Goal: Task Accomplishment & Management: Manage account settings

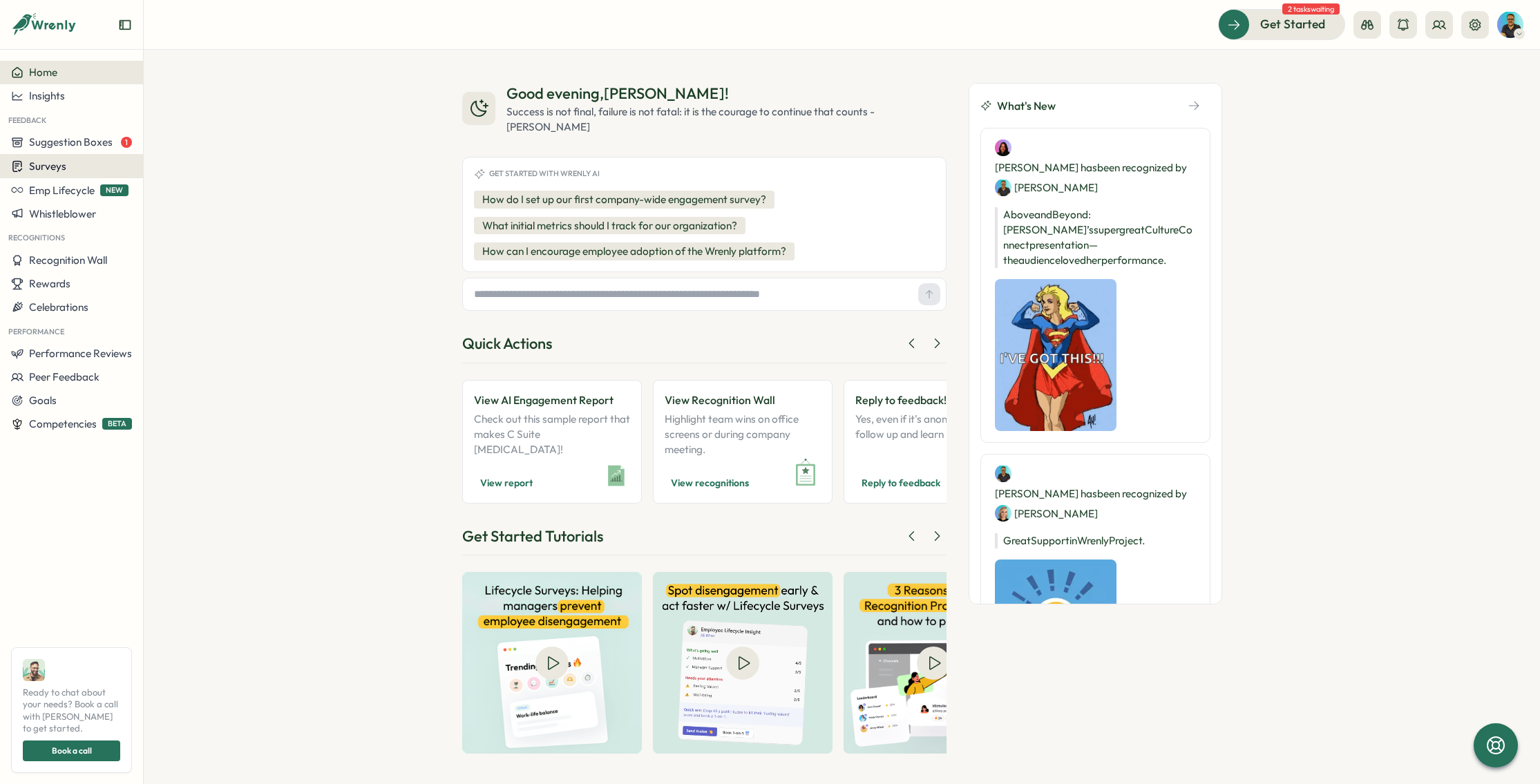
click at [67, 167] on div "Surveys" at bounding box center [70, 165] width 120 height 13
click at [213, 142] on div "Insights" at bounding box center [198, 140] width 103 height 16
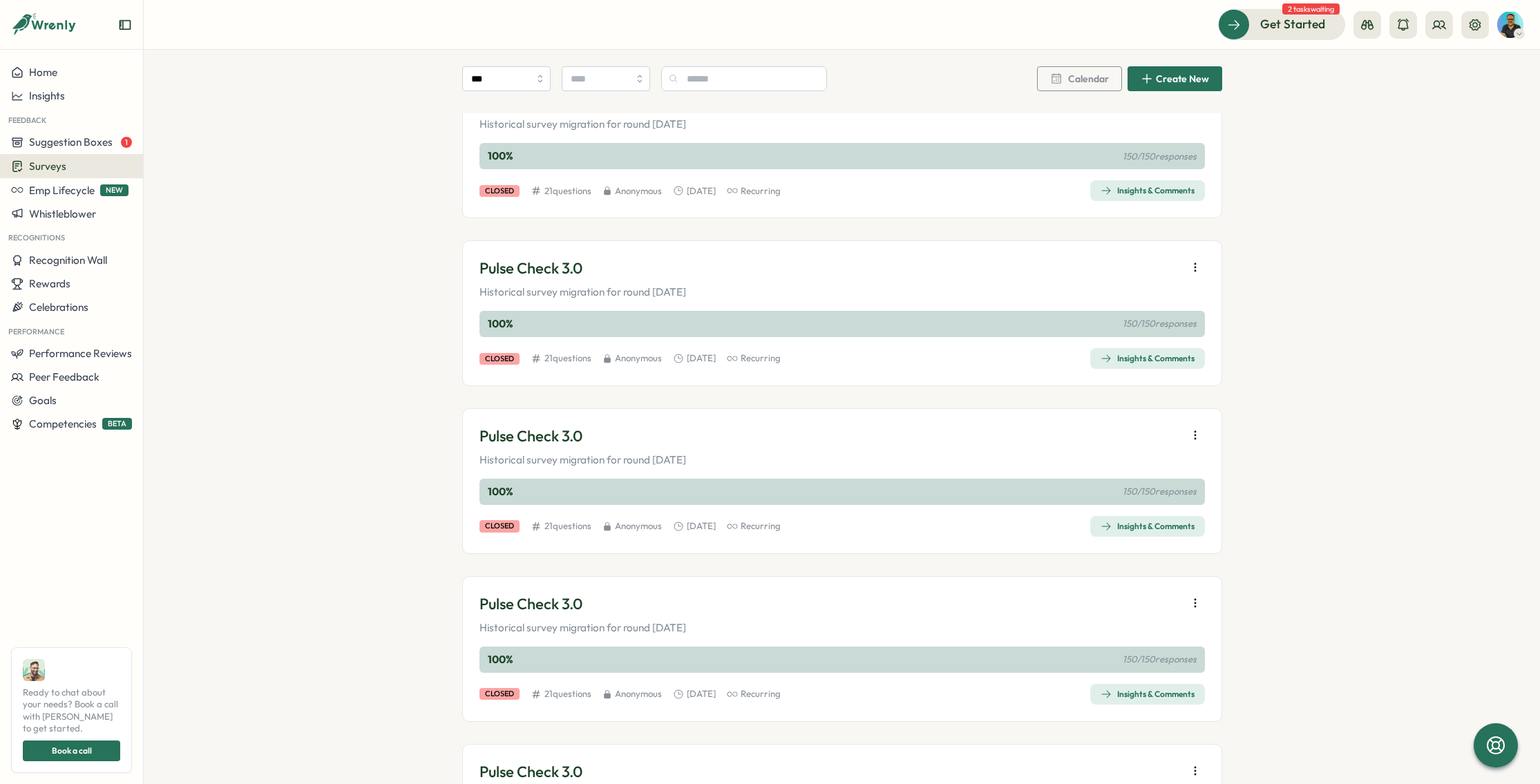
scroll to position [569, 0]
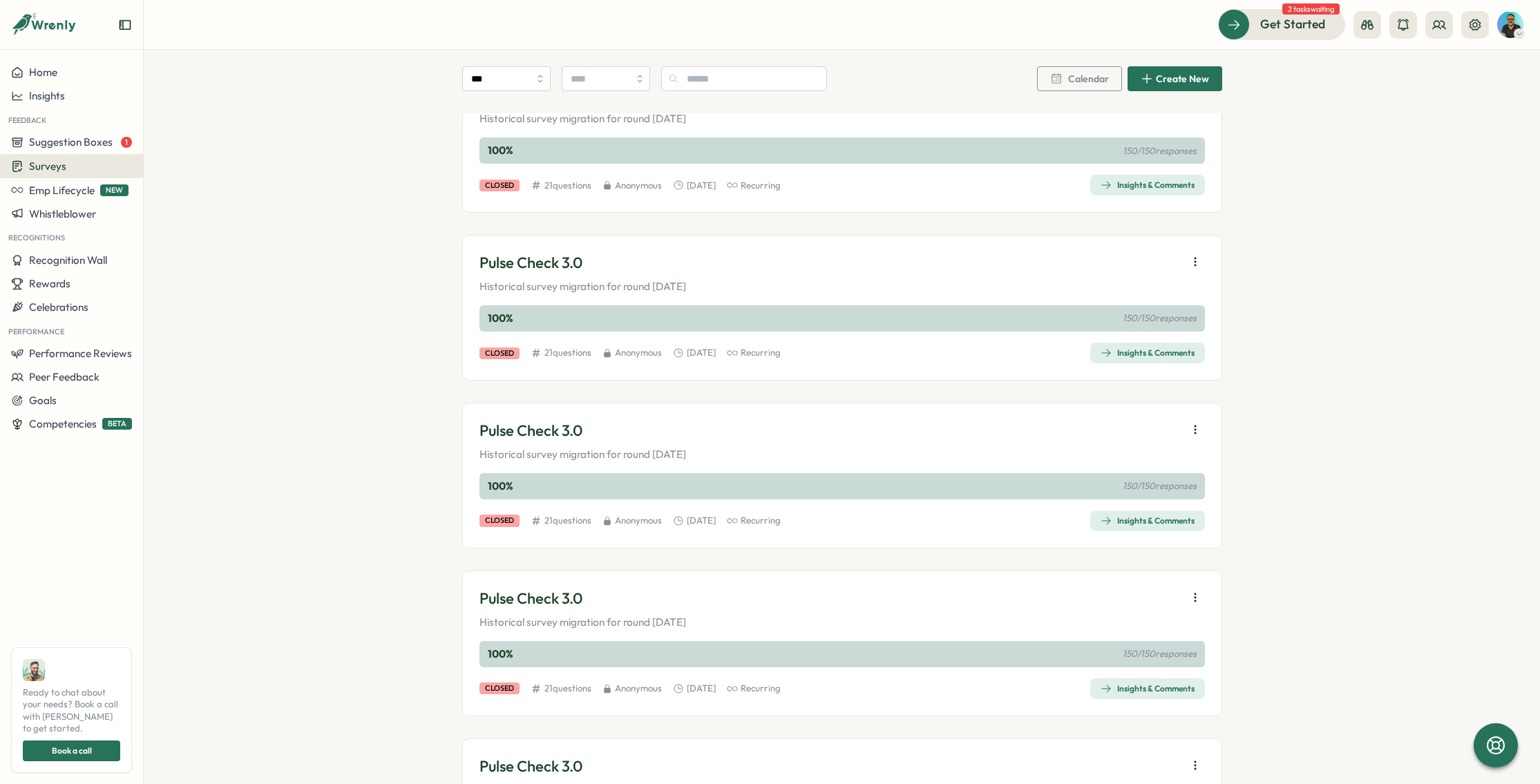
click at [1175, 353] on div "Insights & Comments" at bounding box center [1147, 352] width 94 height 11
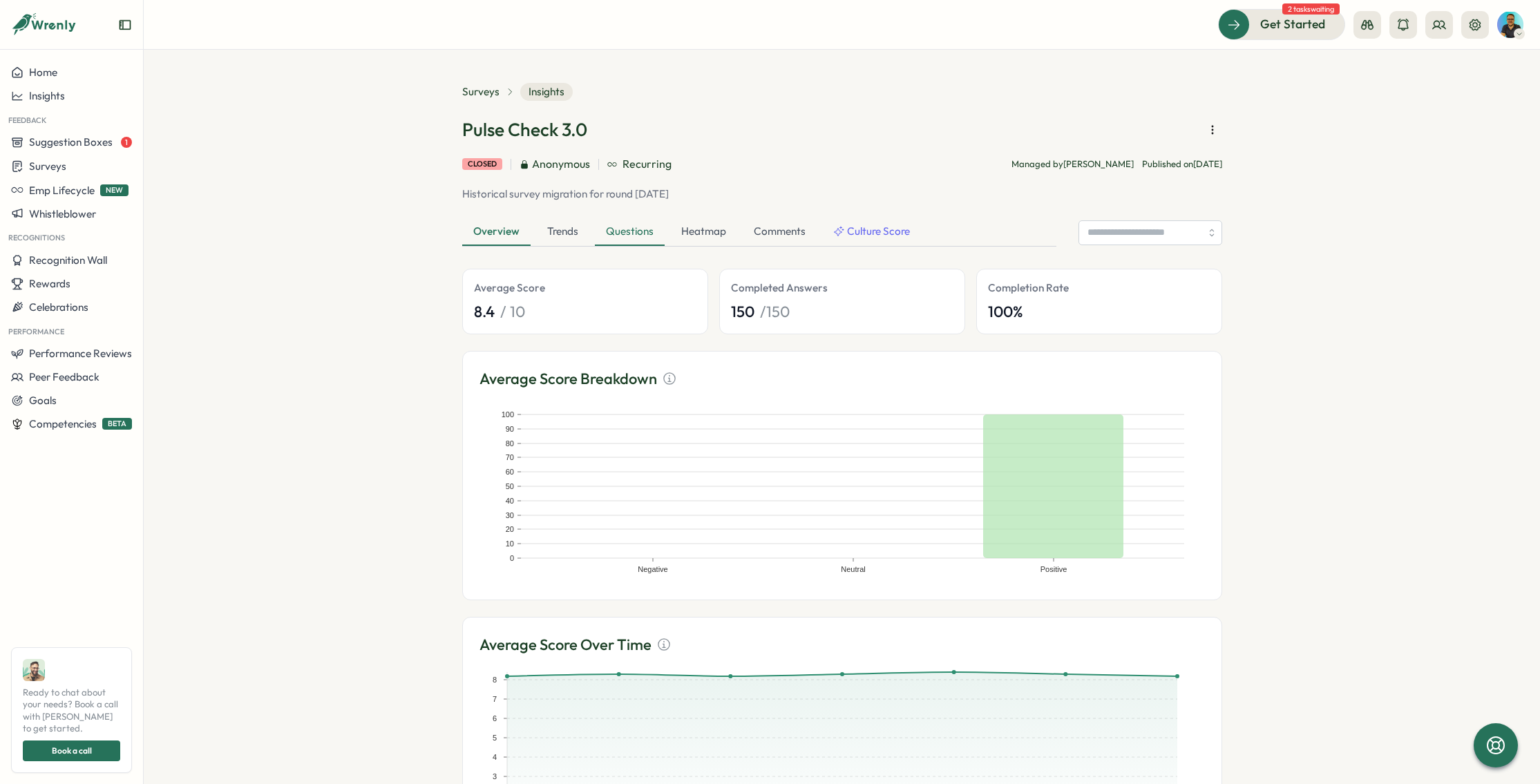
click at [625, 235] on div "Questions" at bounding box center [630, 232] width 70 height 27
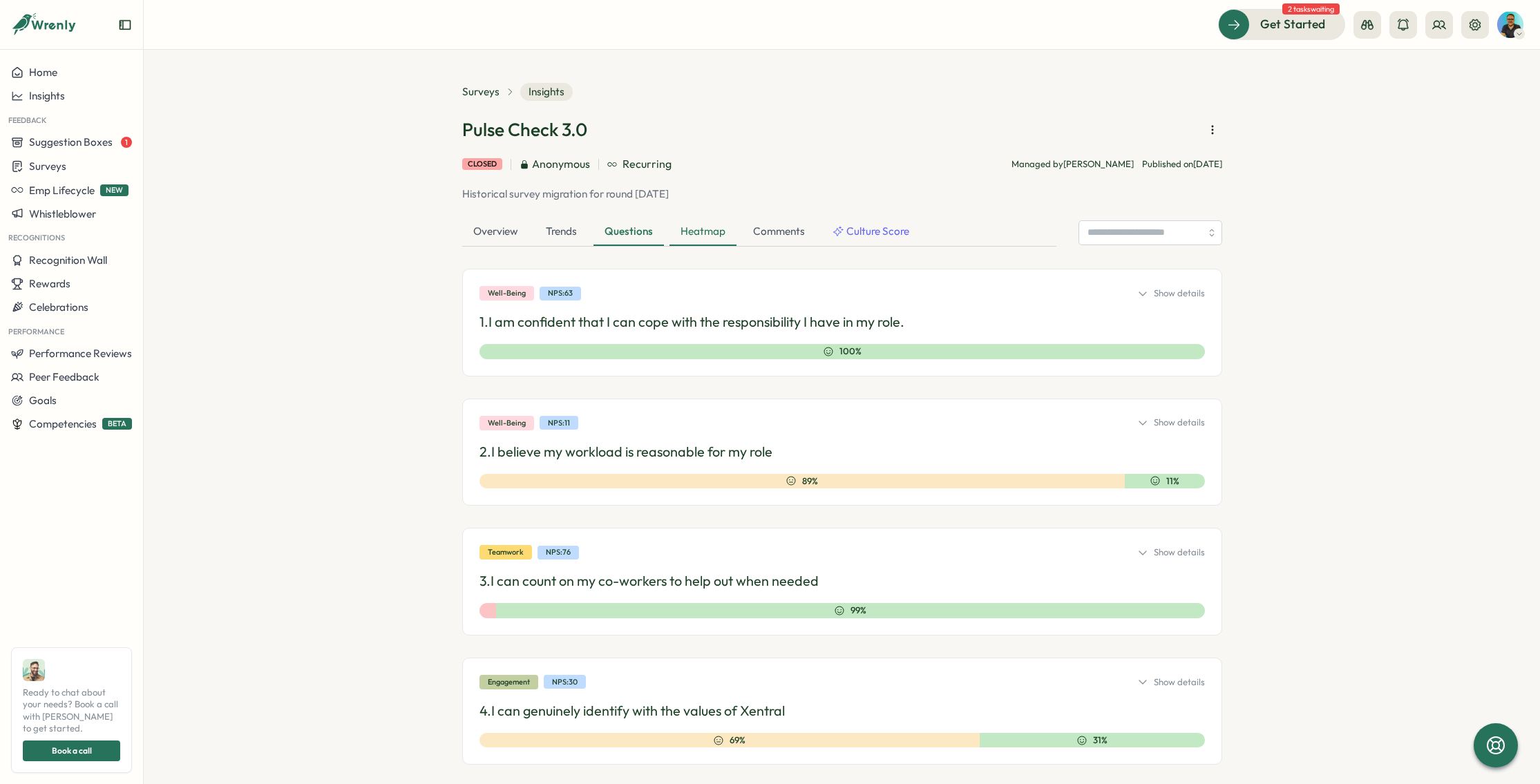
click at [723, 235] on div "Heatmap" at bounding box center [703, 232] width 67 height 27
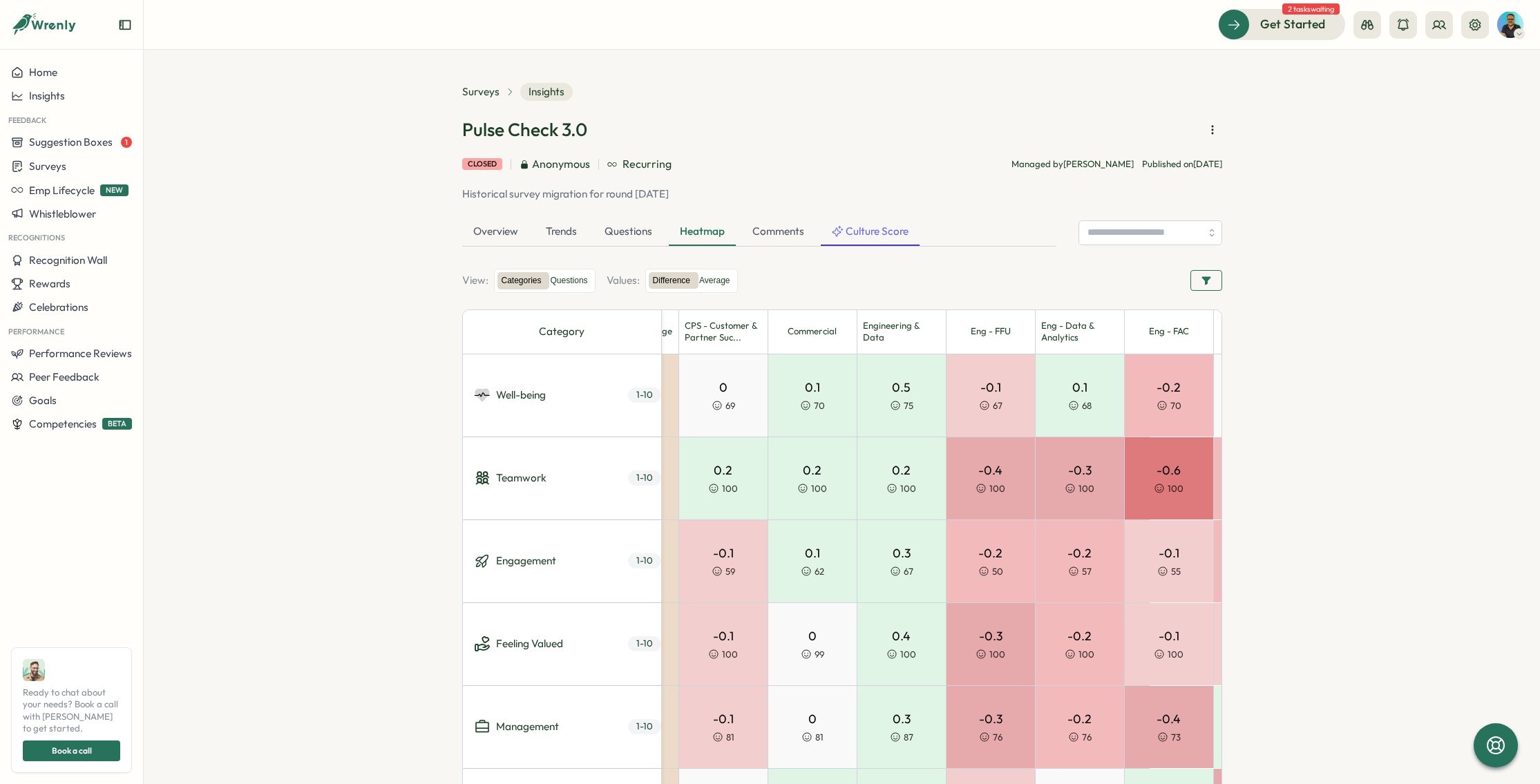
click at [880, 228] on span "Culture Score" at bounding box center [877, 232] width 63 height 16
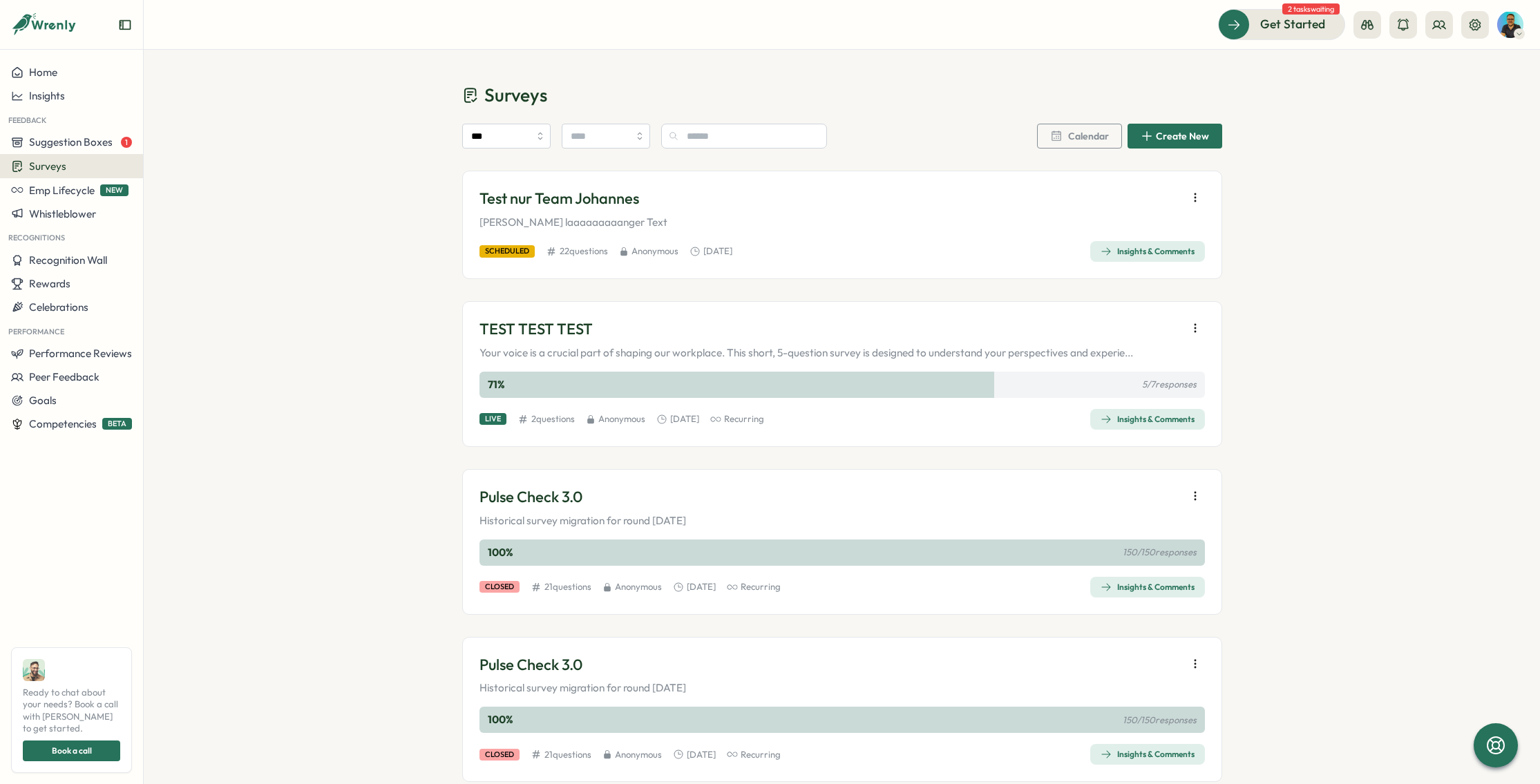
click at [1152, 593] on span "Insights & Comments" at bounding box center [1147, 587] width 94 height 20
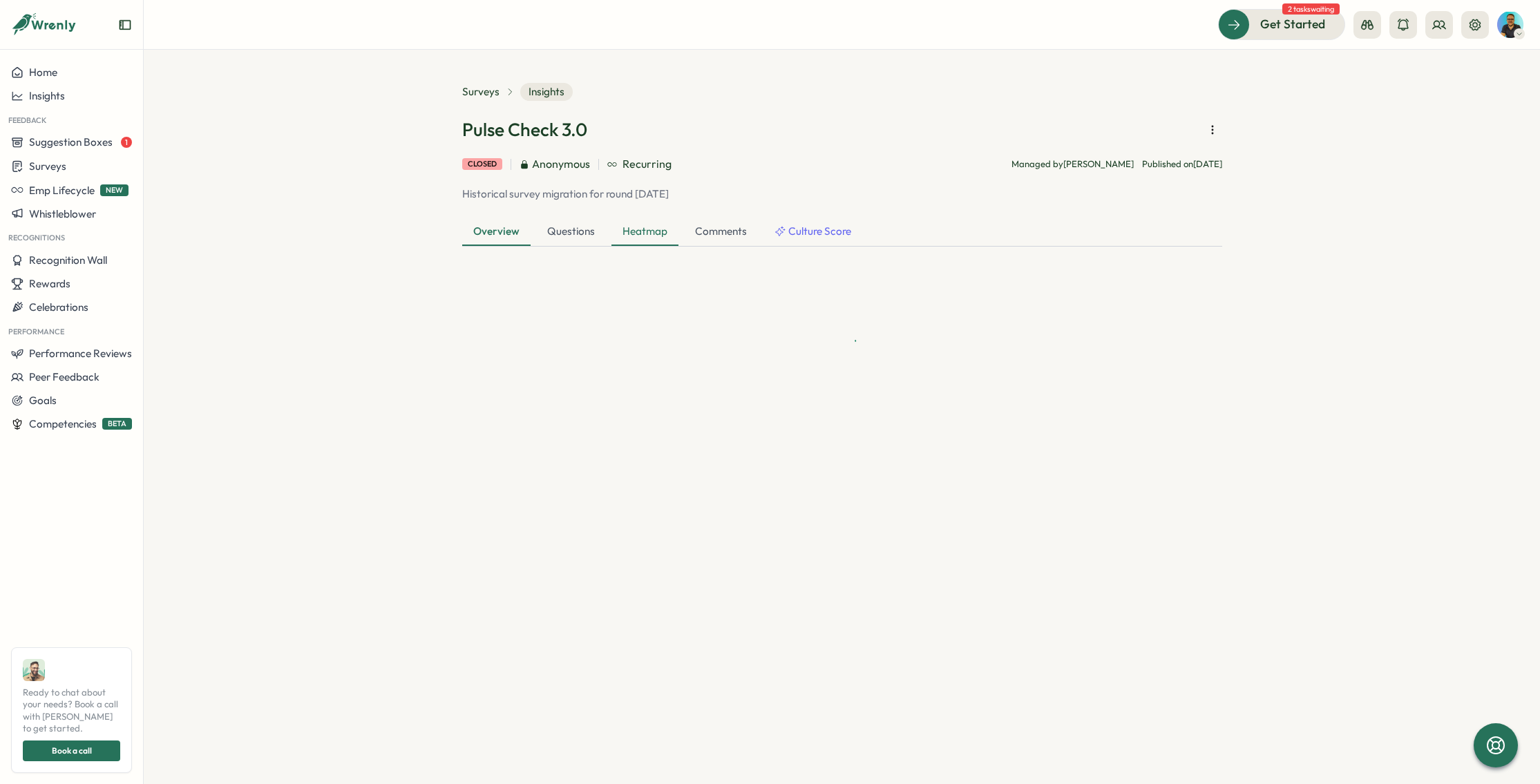
click at [626, 228] on div "Heatmap" at bounding box center [644, 232] width 67 height 27
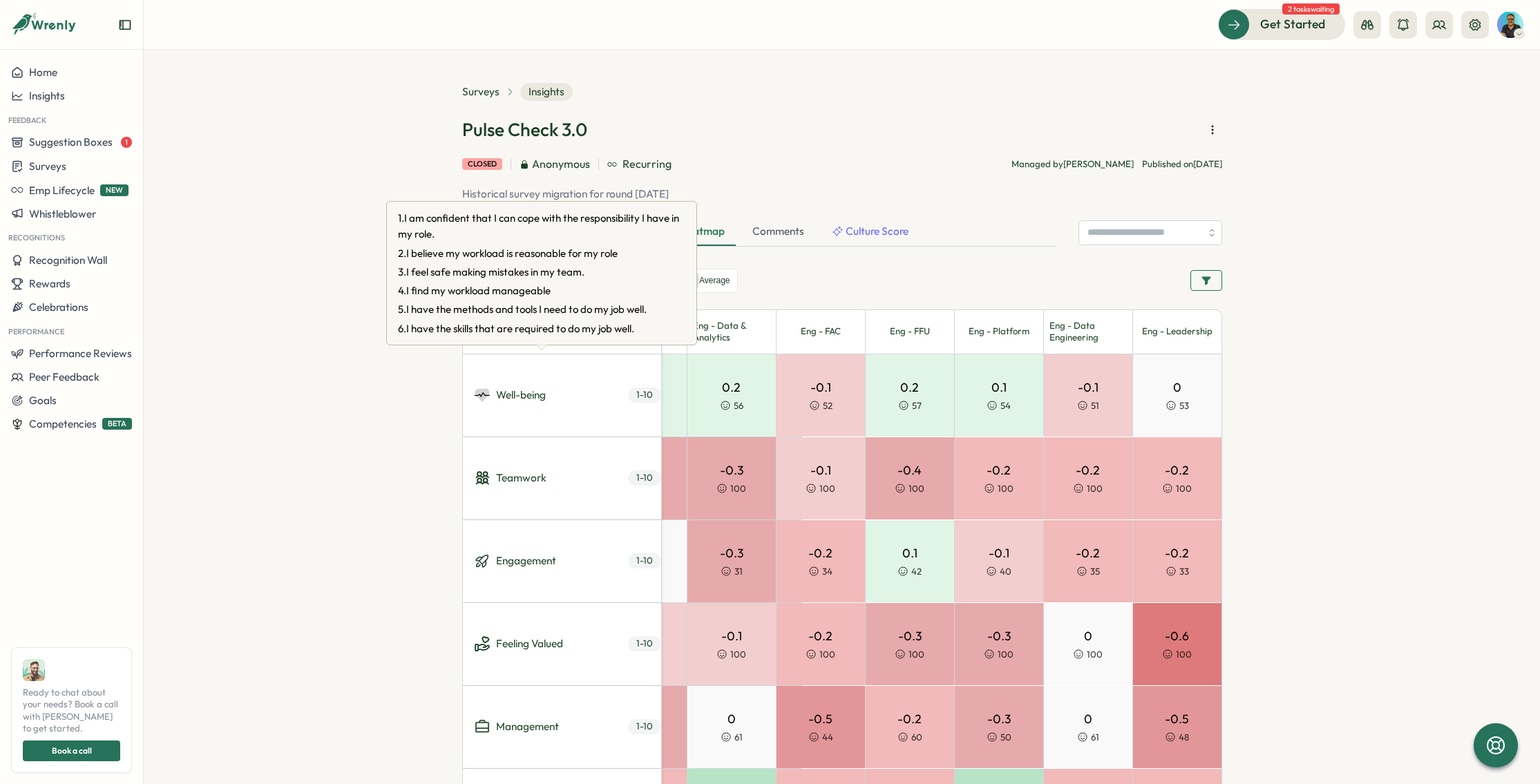
click at [548, 401] on span "Well-being" at bounding box center [545, 395] width 165 height 82
click at [576, 412] on span "Well-being" at bounding box center [545, 392] width 165 height 82
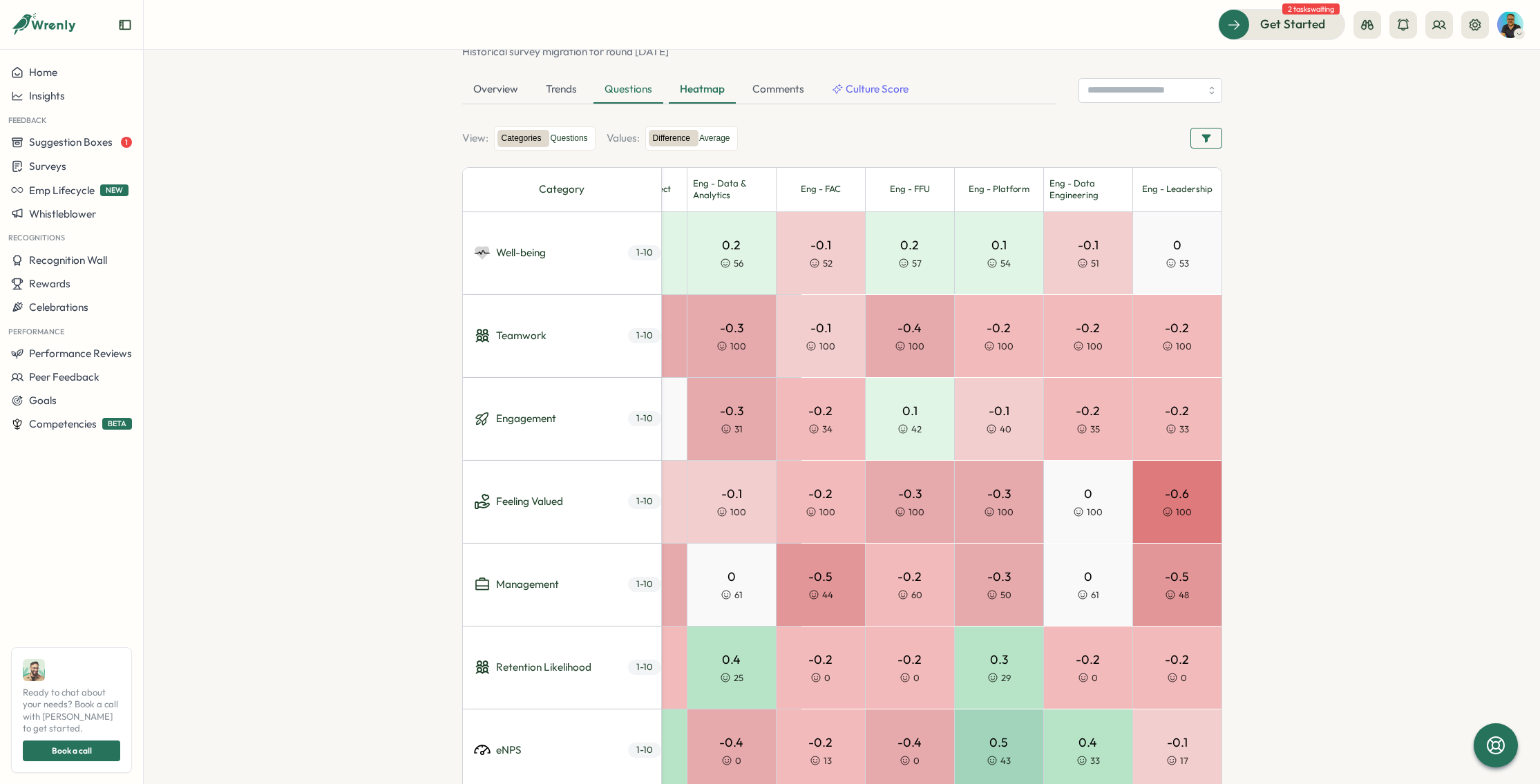
click at [613, 93] on div "Questions" at bounding box center [628, 90] width 70 height 27
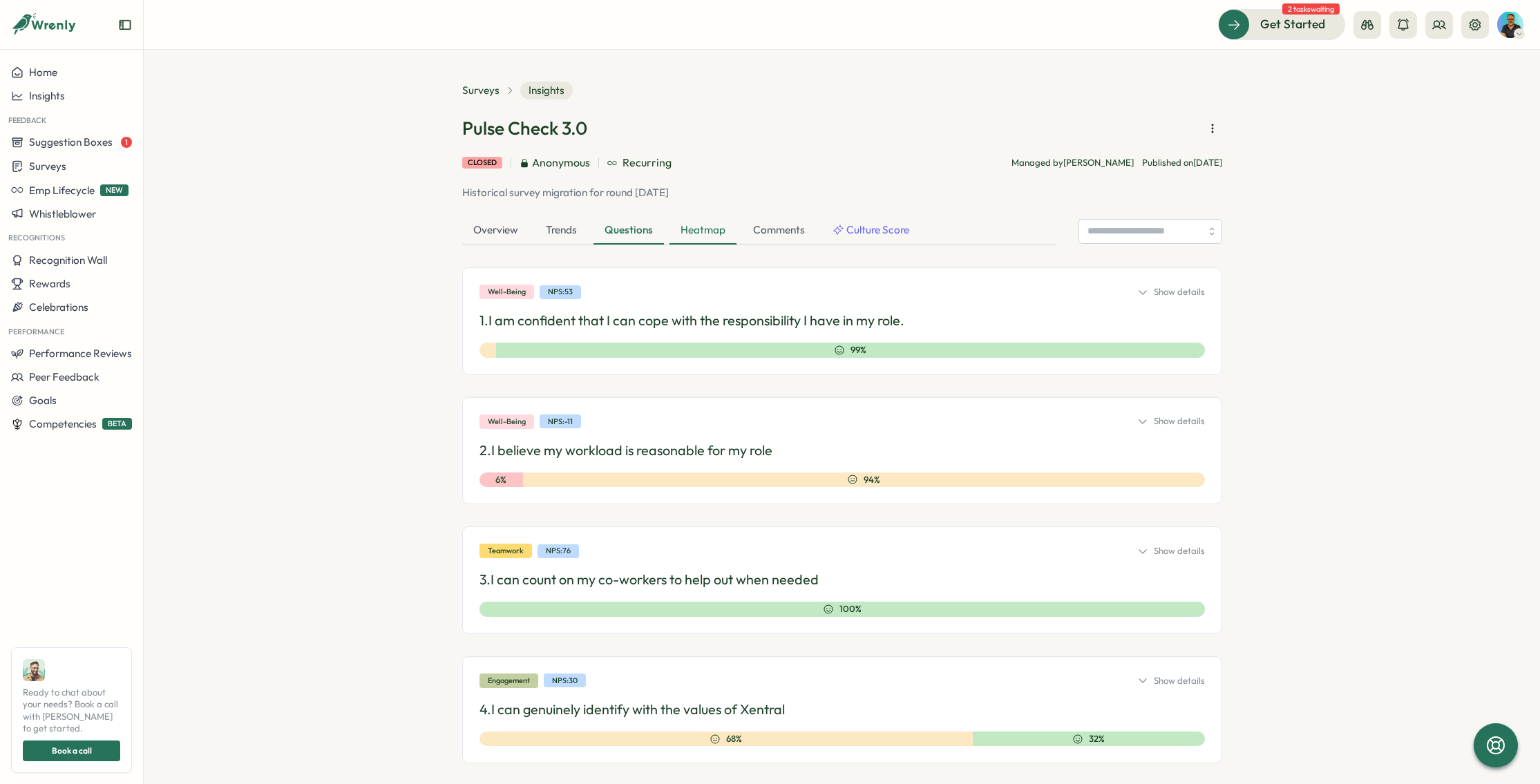
click at [693, 238] on div "Heatmap" at bounding box center [703, 231] width 67 height 27
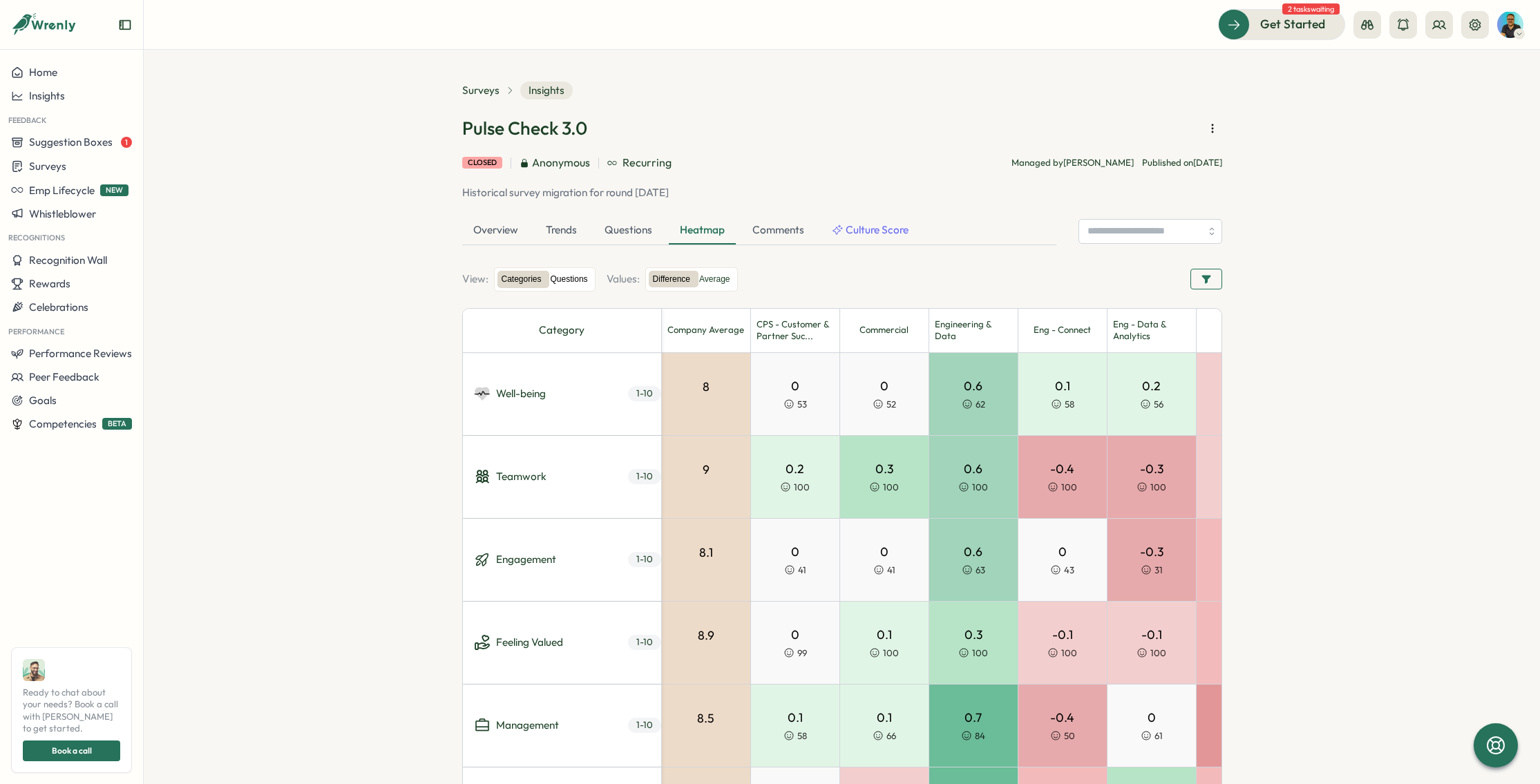
click at [572, 283] on label "Questions" at bounding box center [569, 280] width 46 height 18
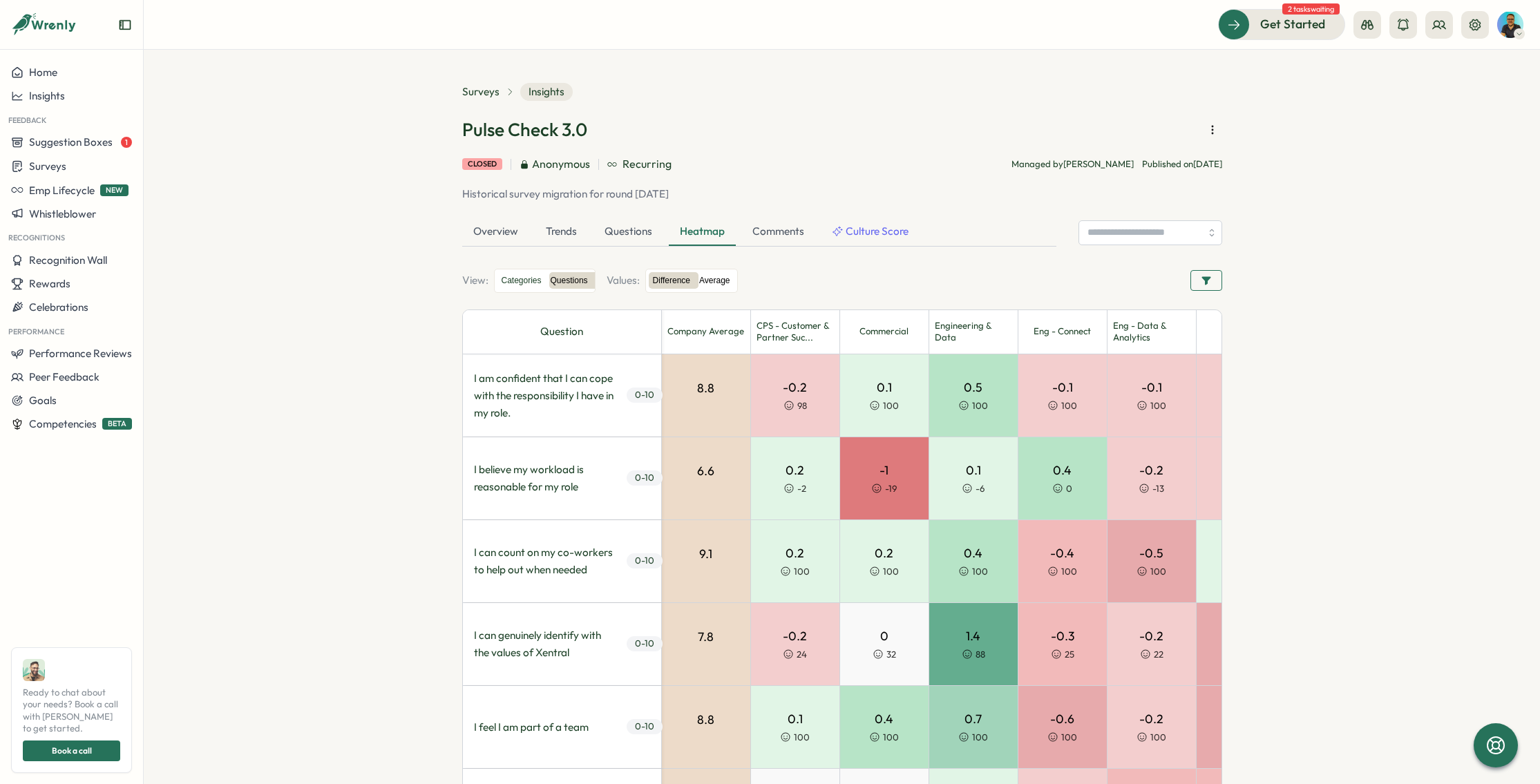
click at [724, 282] on label "Average" at bounding box center [715, 281] width 39 height 18
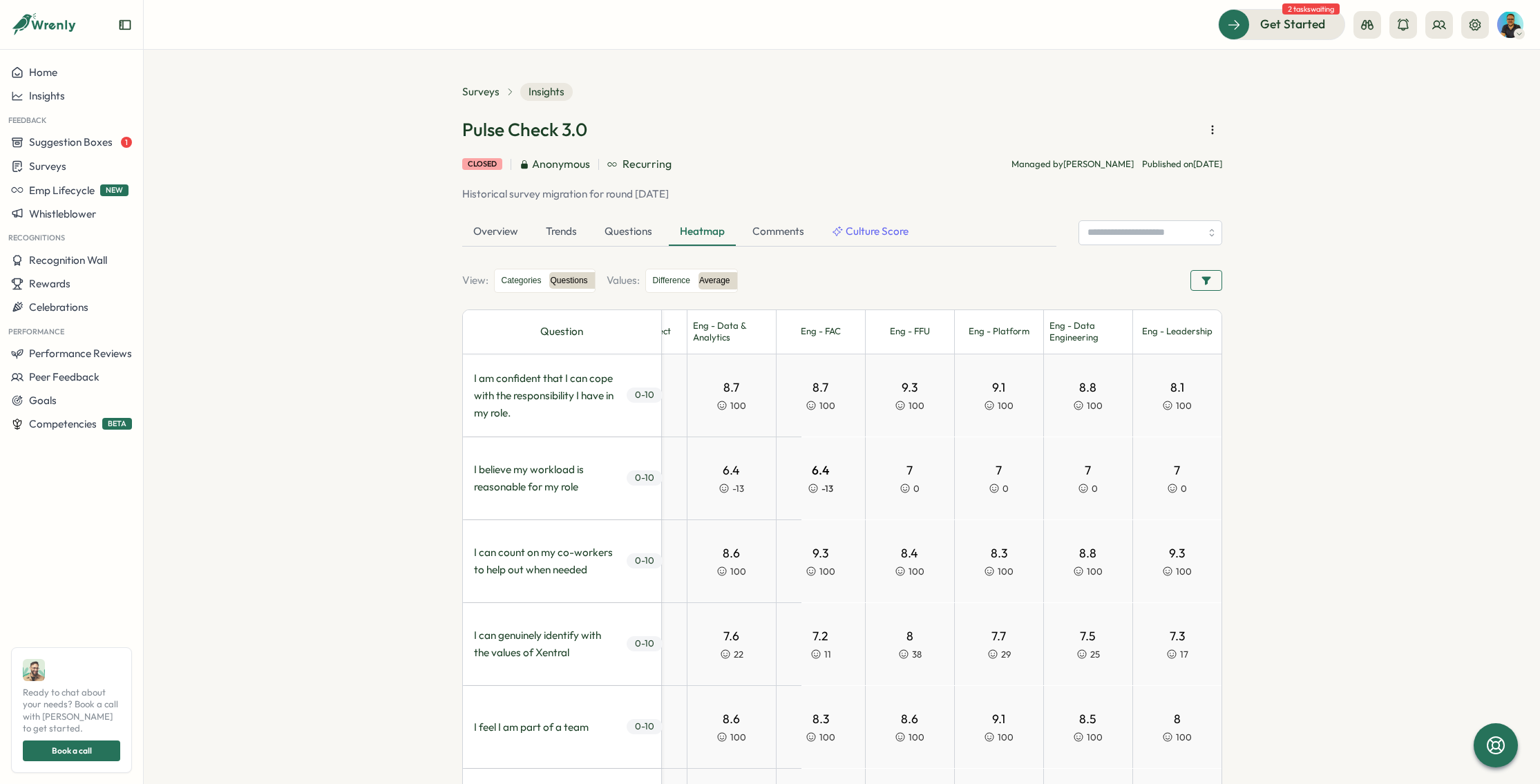
scroll to position [0, 66]
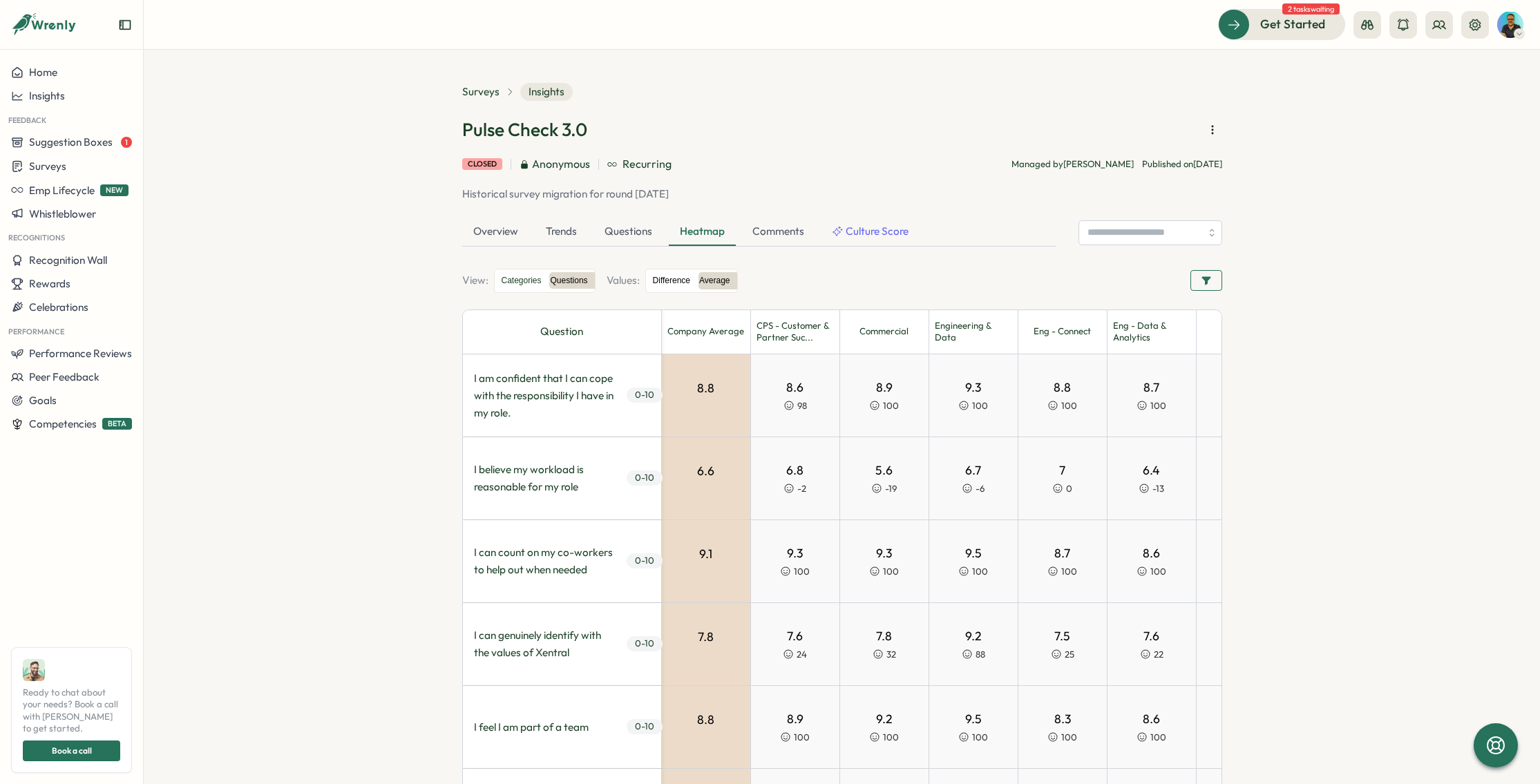
click at [665, 282] on label "Difference" at bounding box center [672, 281] width 46 height 18
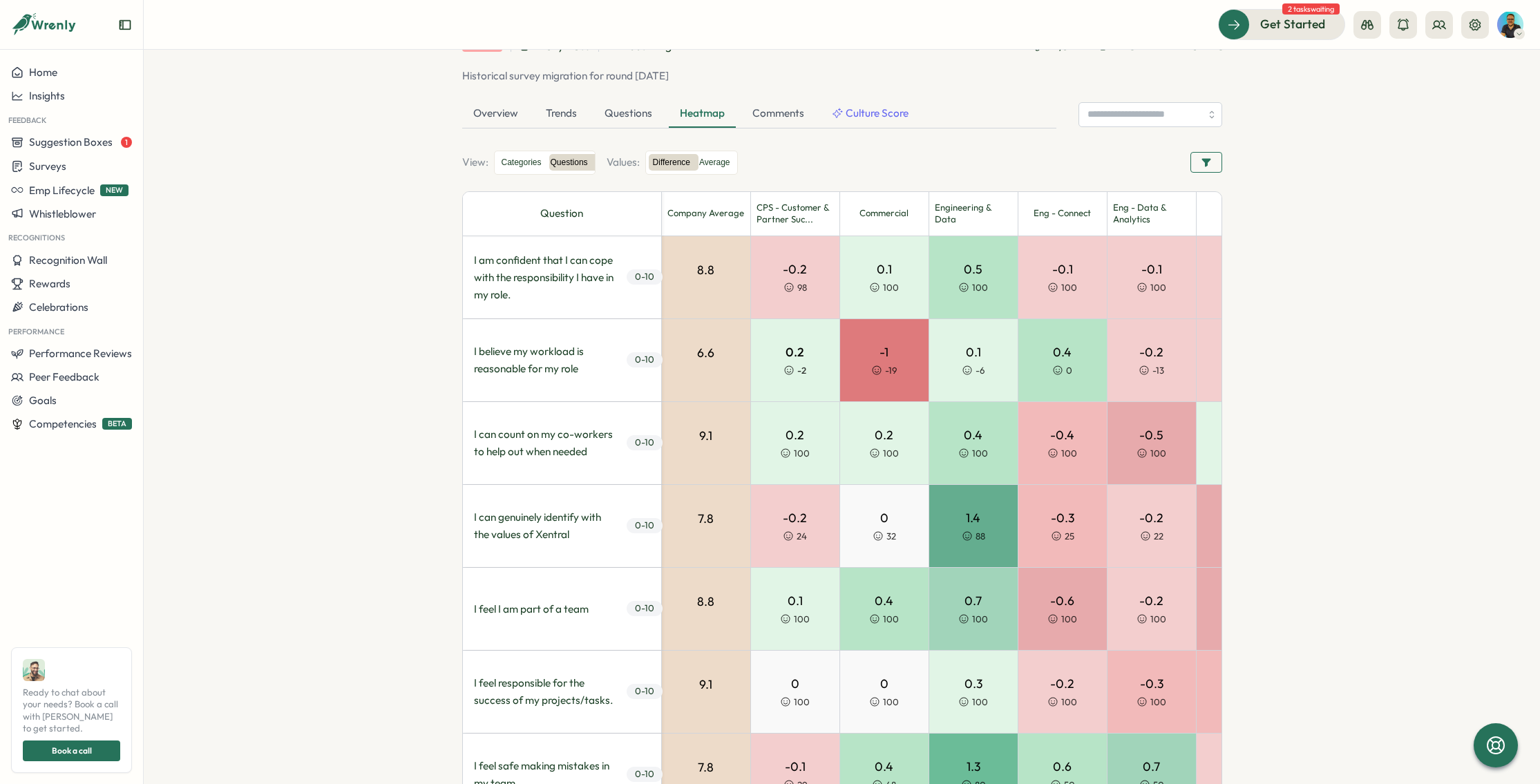
scroll to position [118, 0]
click at [552, 108] on div "Trends" at bounding box center [561, 114] width 53 height 27
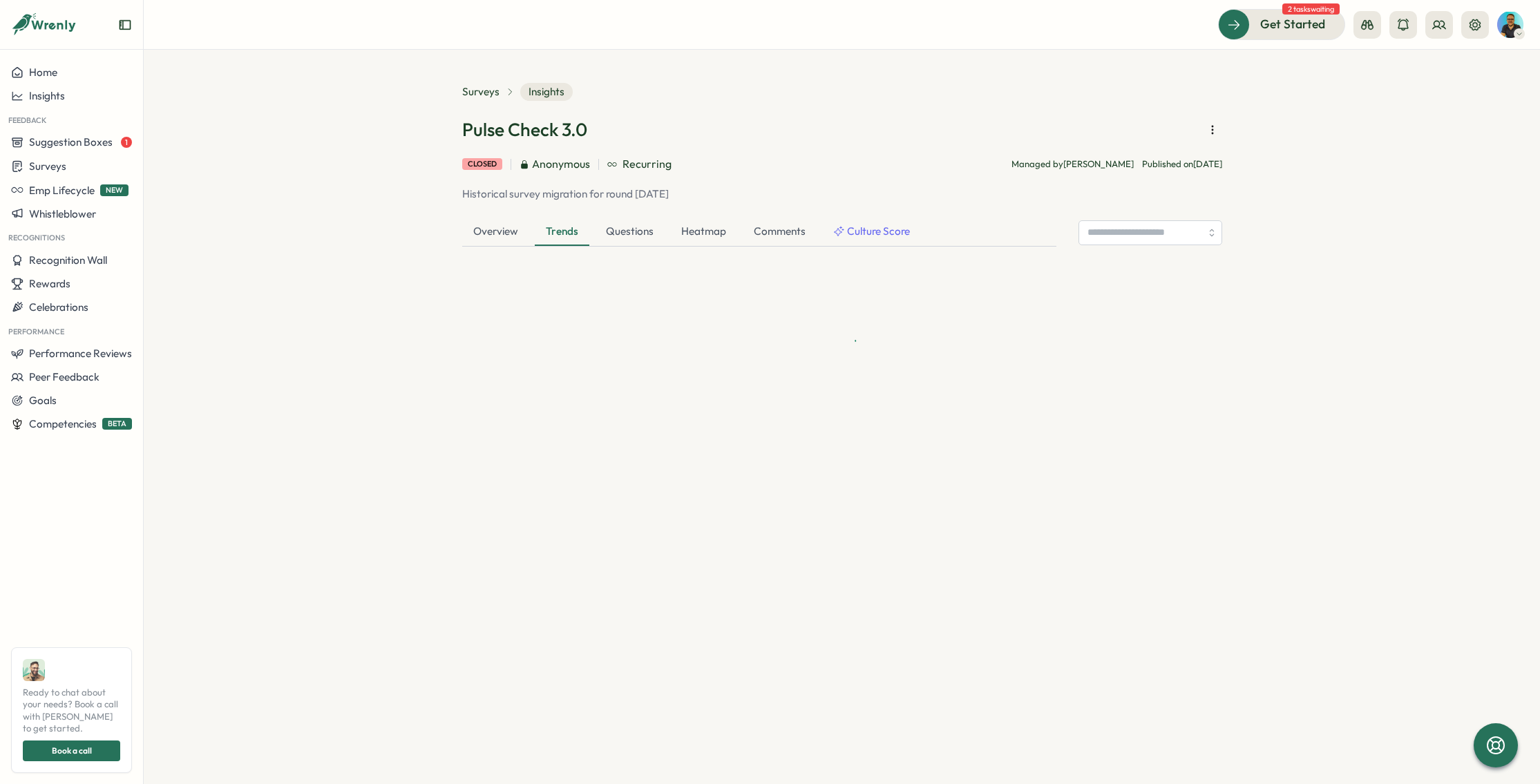
scroll to position [0, 0]
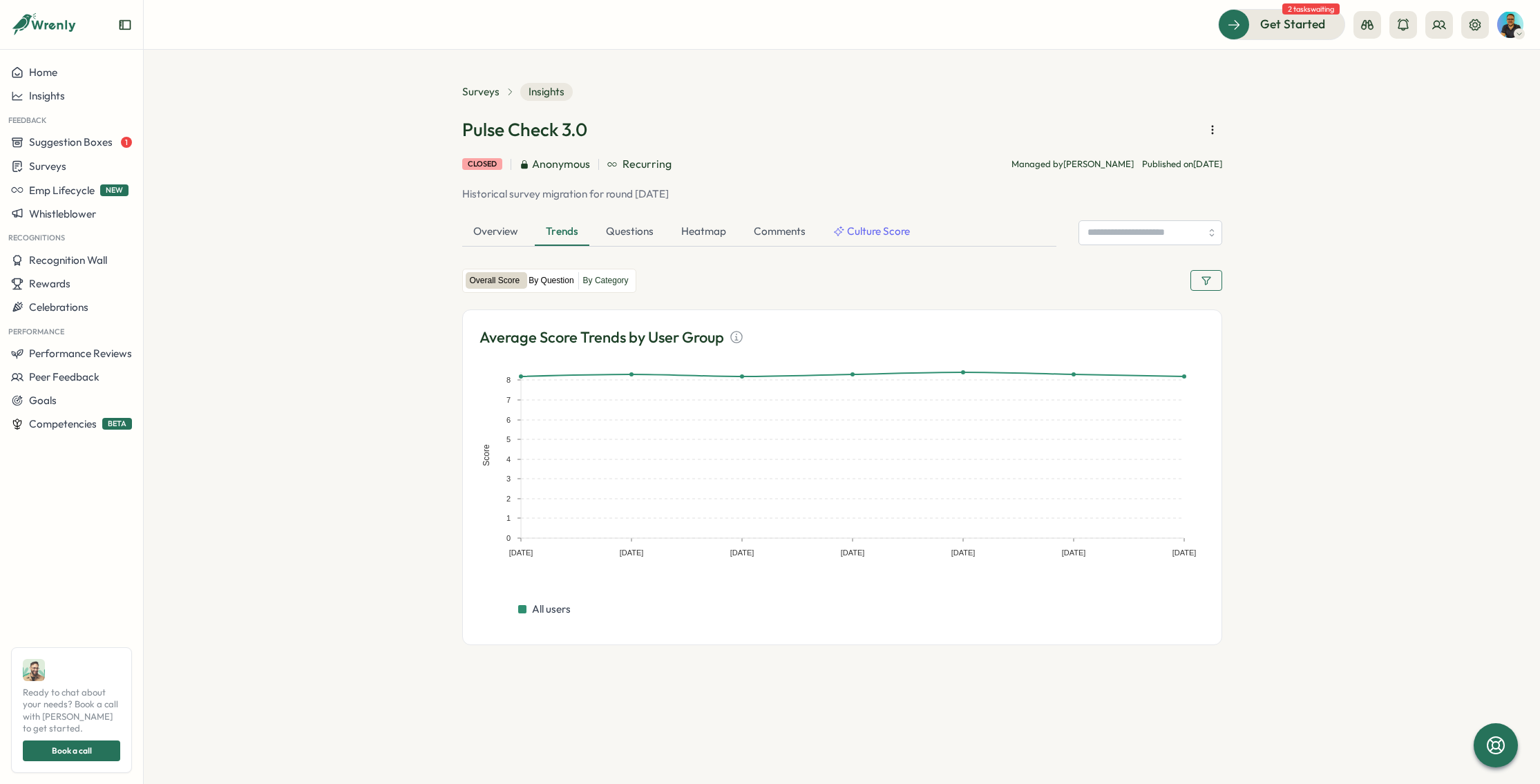
click at [557, 281] on label "By Question" at bounding box center [551, 281] width 53 height 18
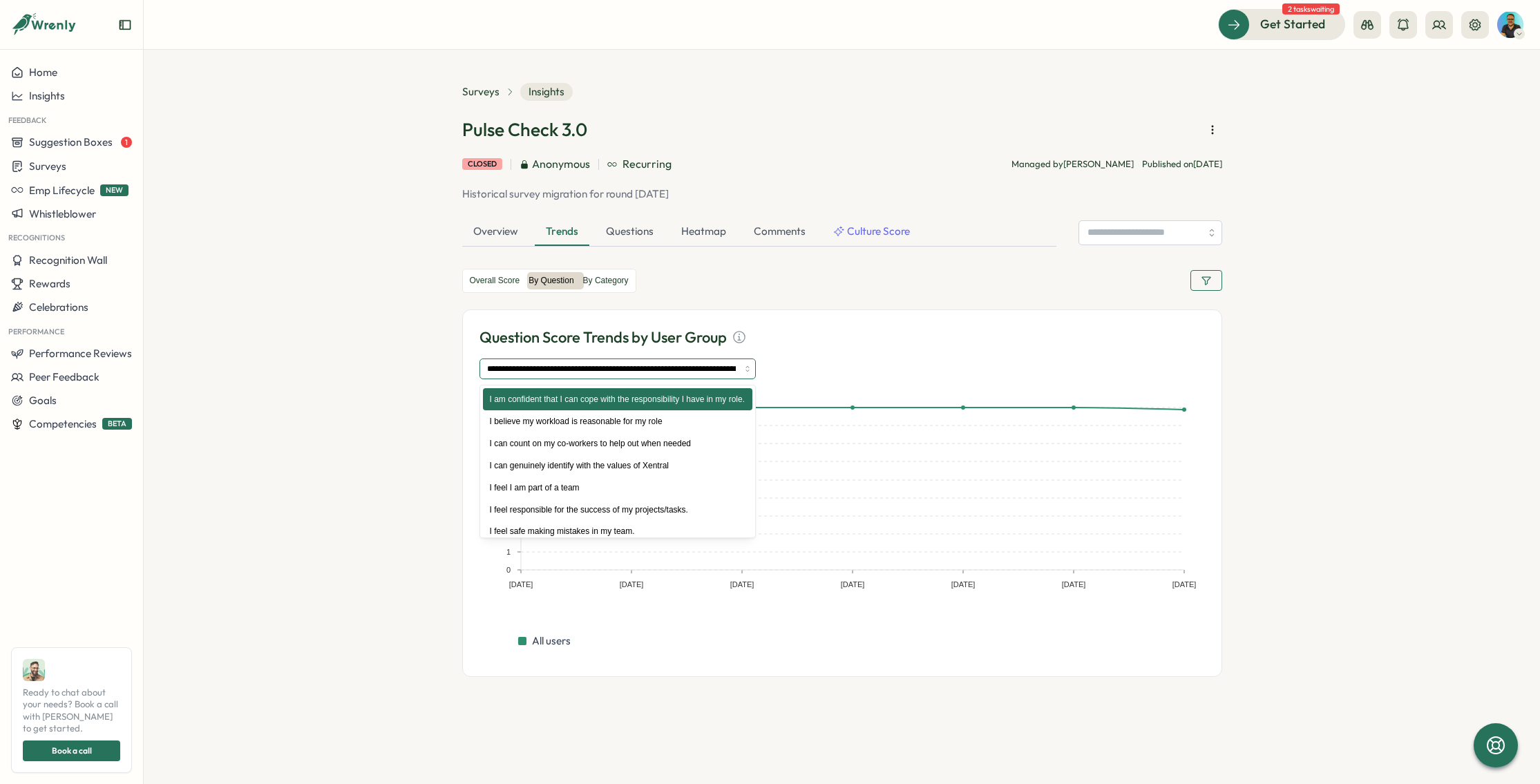
click at [684, 368] on input "**********" at bounding box center [618, 368] width 276 height 21
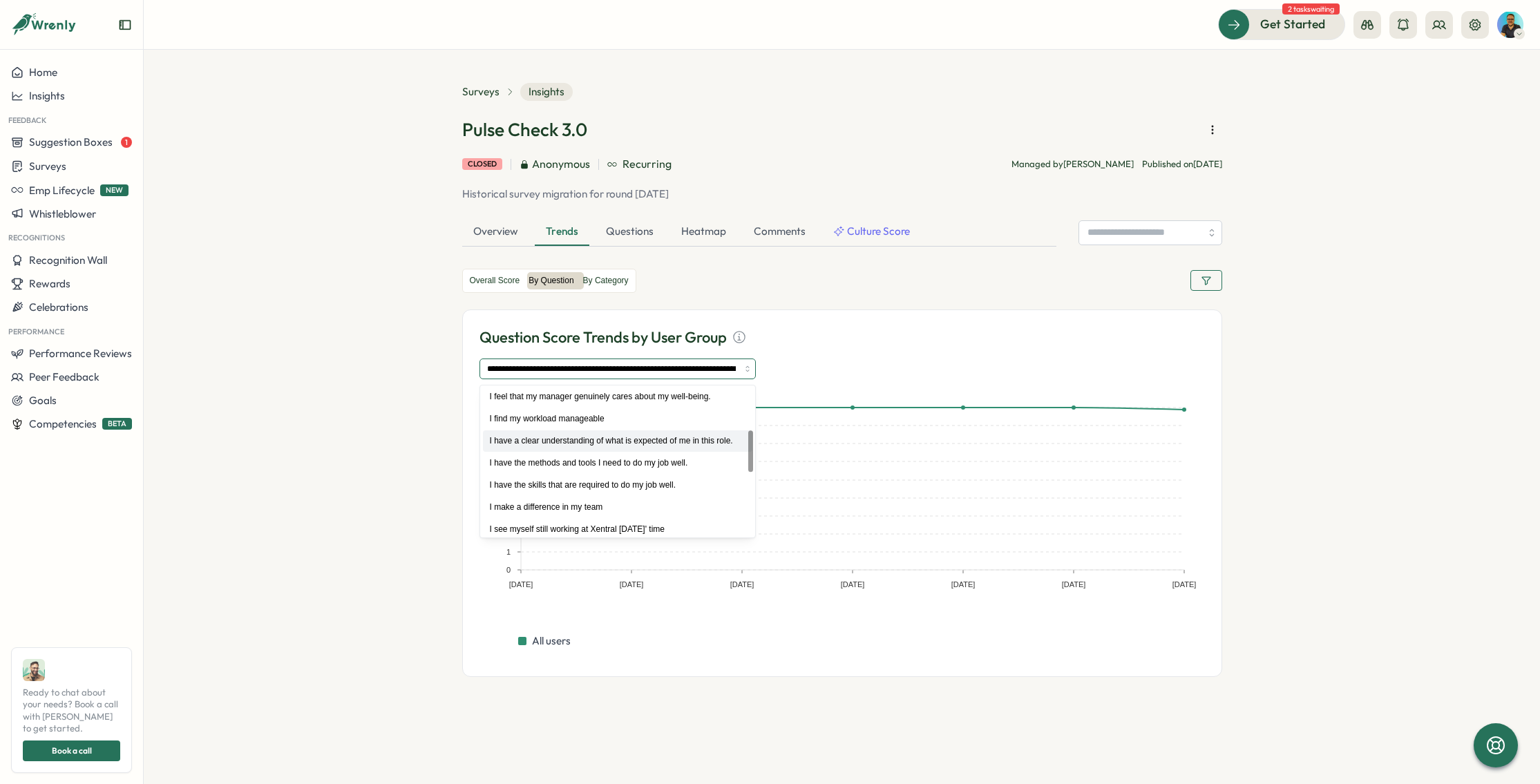
scroll to position [159, 0]
type input "**********"
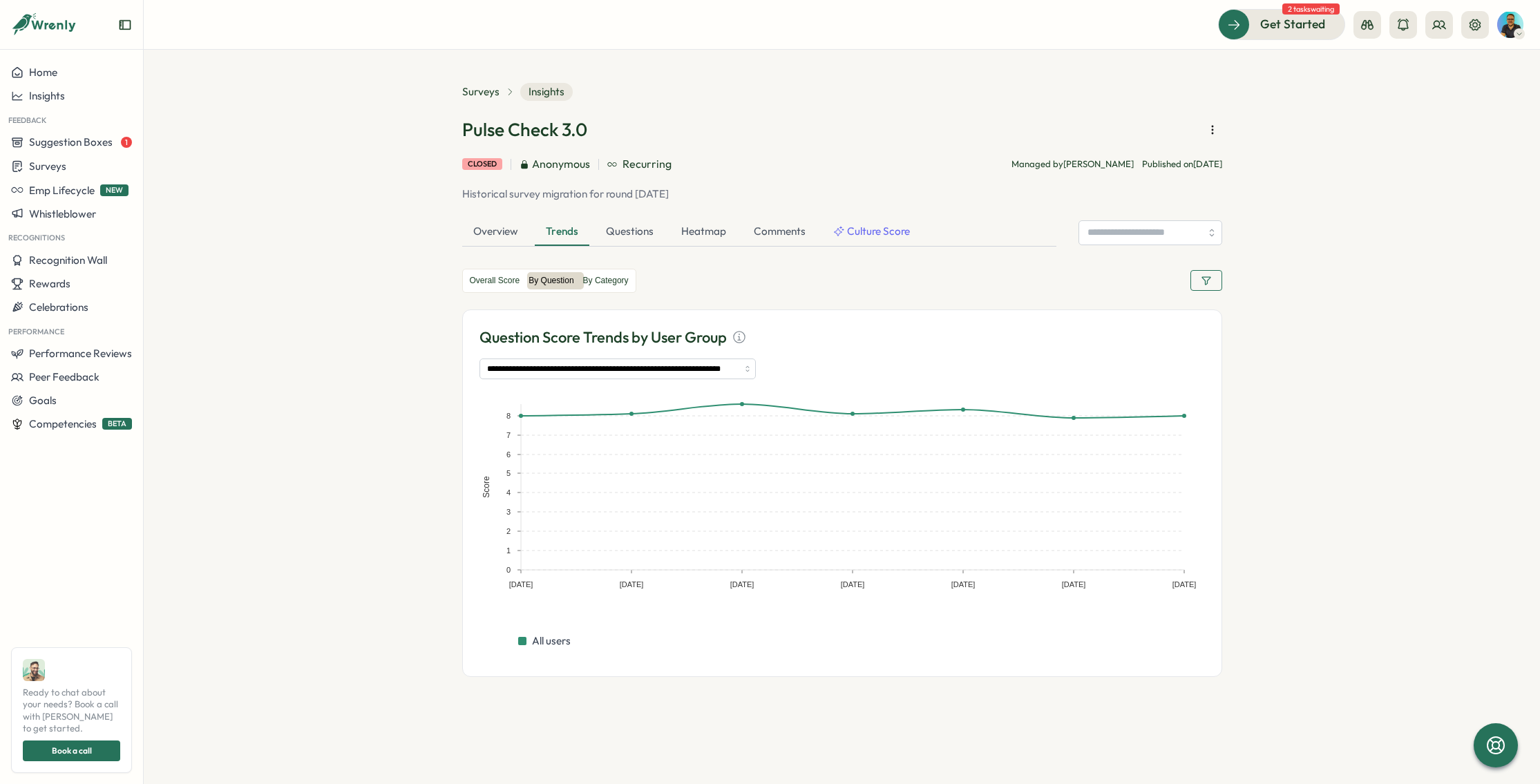
click at [1203, 283] on icon "button" at bounding box center [1205, 280] width 11 height 11
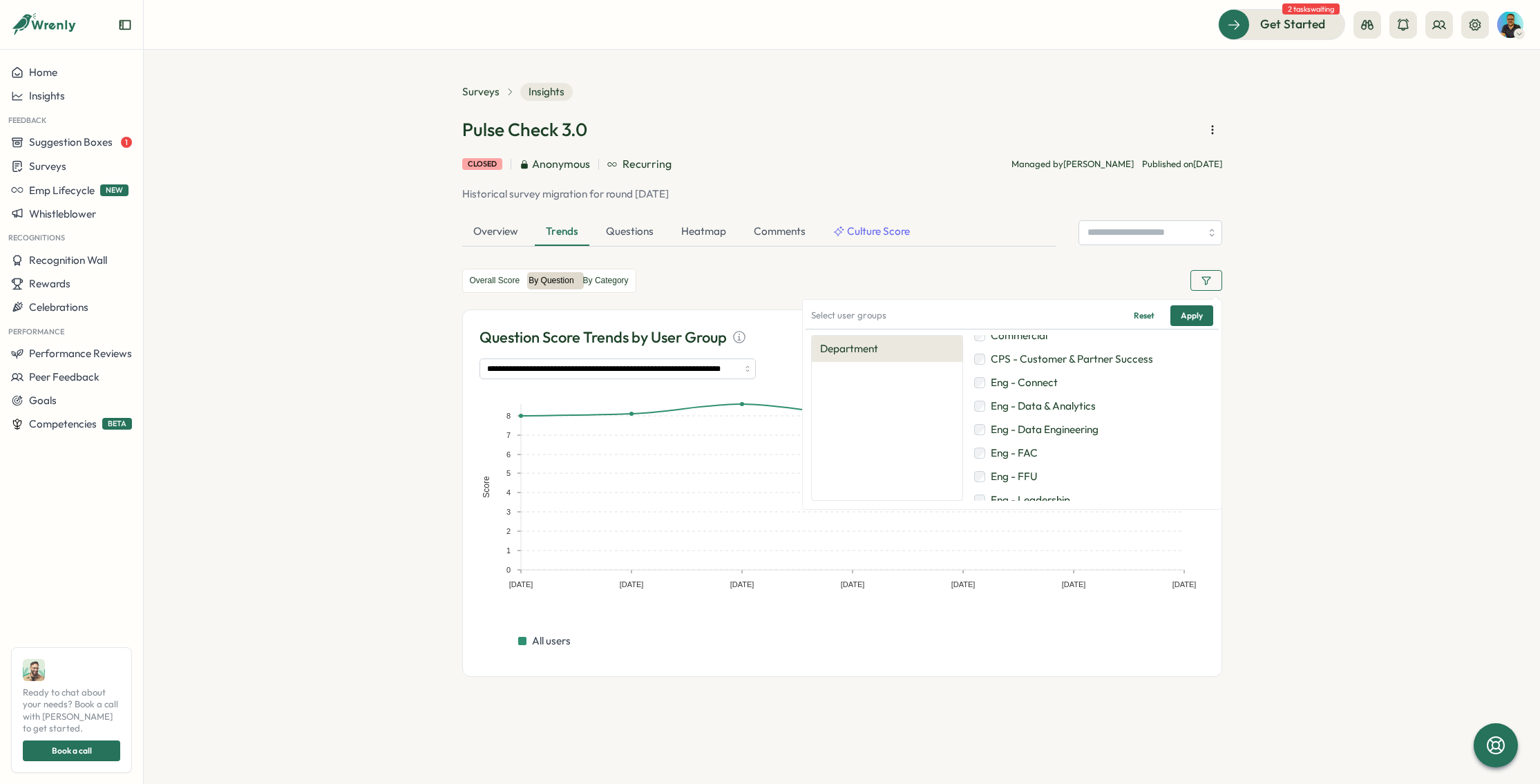
scroll to position [0, 0]
click at [1020, 348] on span "Commercial" at bounding box center [1019, 346] width 57 height 16
click at [1190, 317] on span "Apply" at bounding box center [1191, 316] width 23 height 20
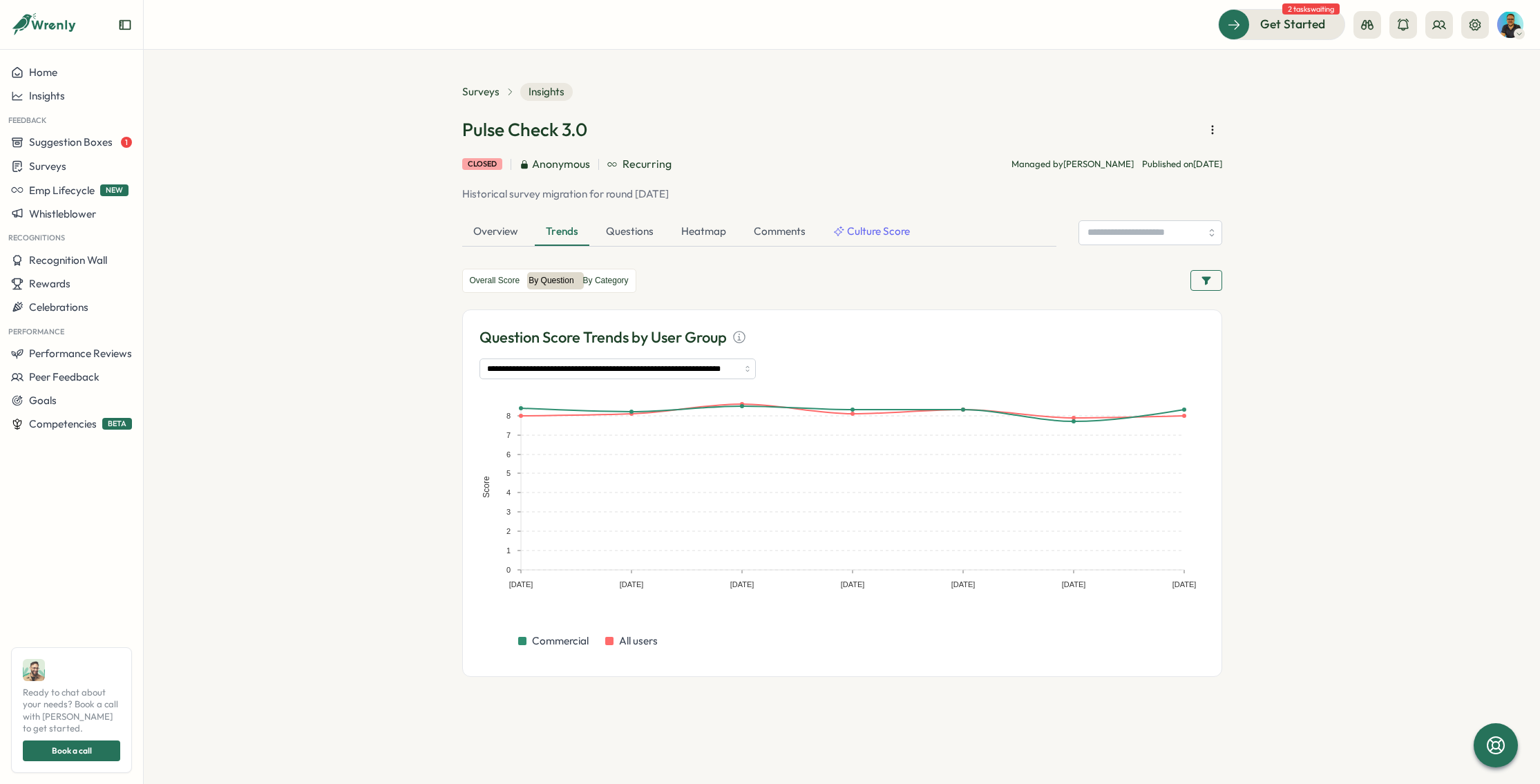
click at [1217, 277] on button "button" at bounding box center [1206, 280] width 31 height 21
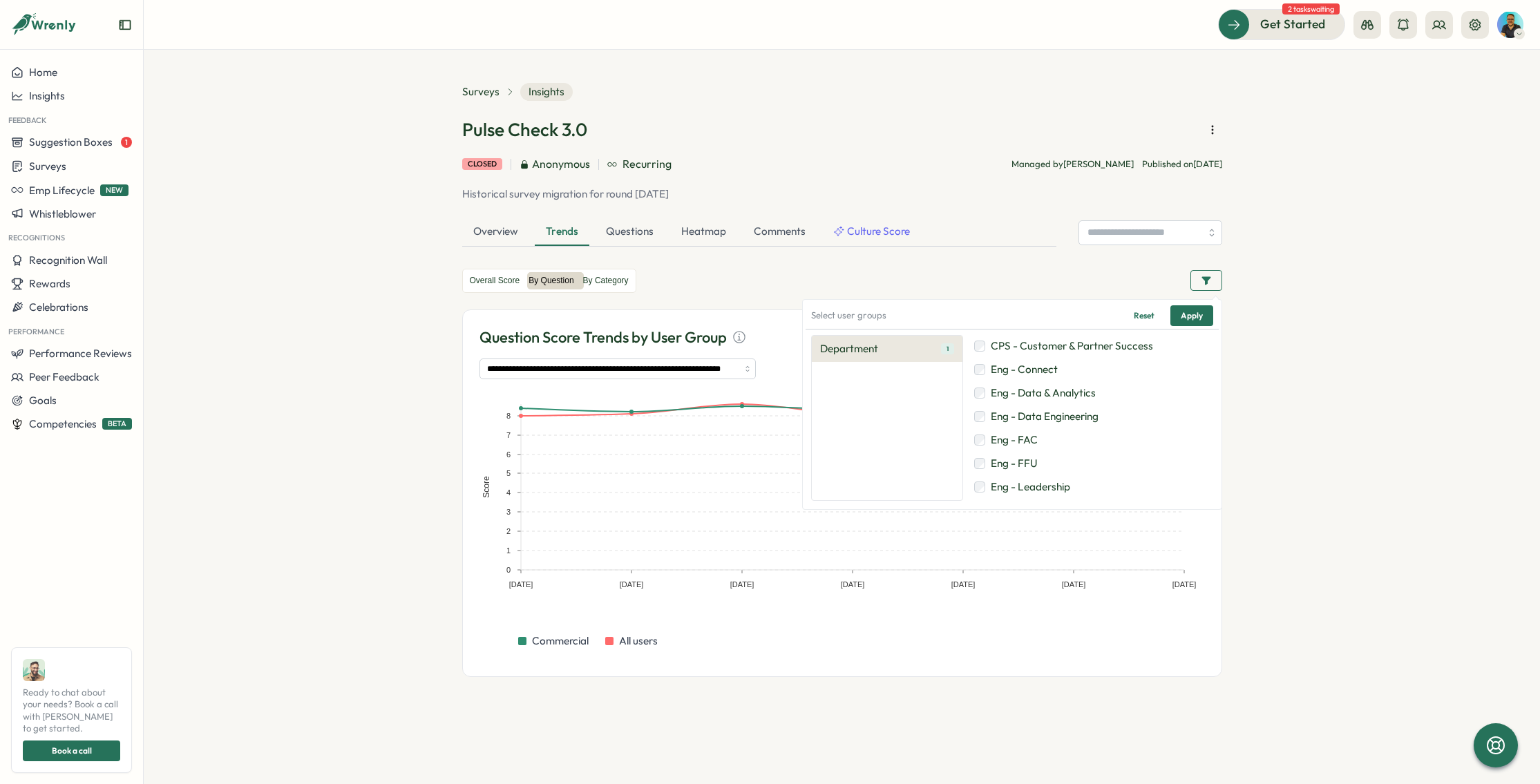
scroll to position [67, 0]
click at [1043, 490] on span "Engineering & Data" at bounding box center [1035, 490] width 89 height 16
click at [1027, 400] on span "Eng - FAC" at bounding box center [1014, 396] width 47 height 16
click at [1200, 319] on span "Apply" at bounding box center [1191, 316] width 23 height 20
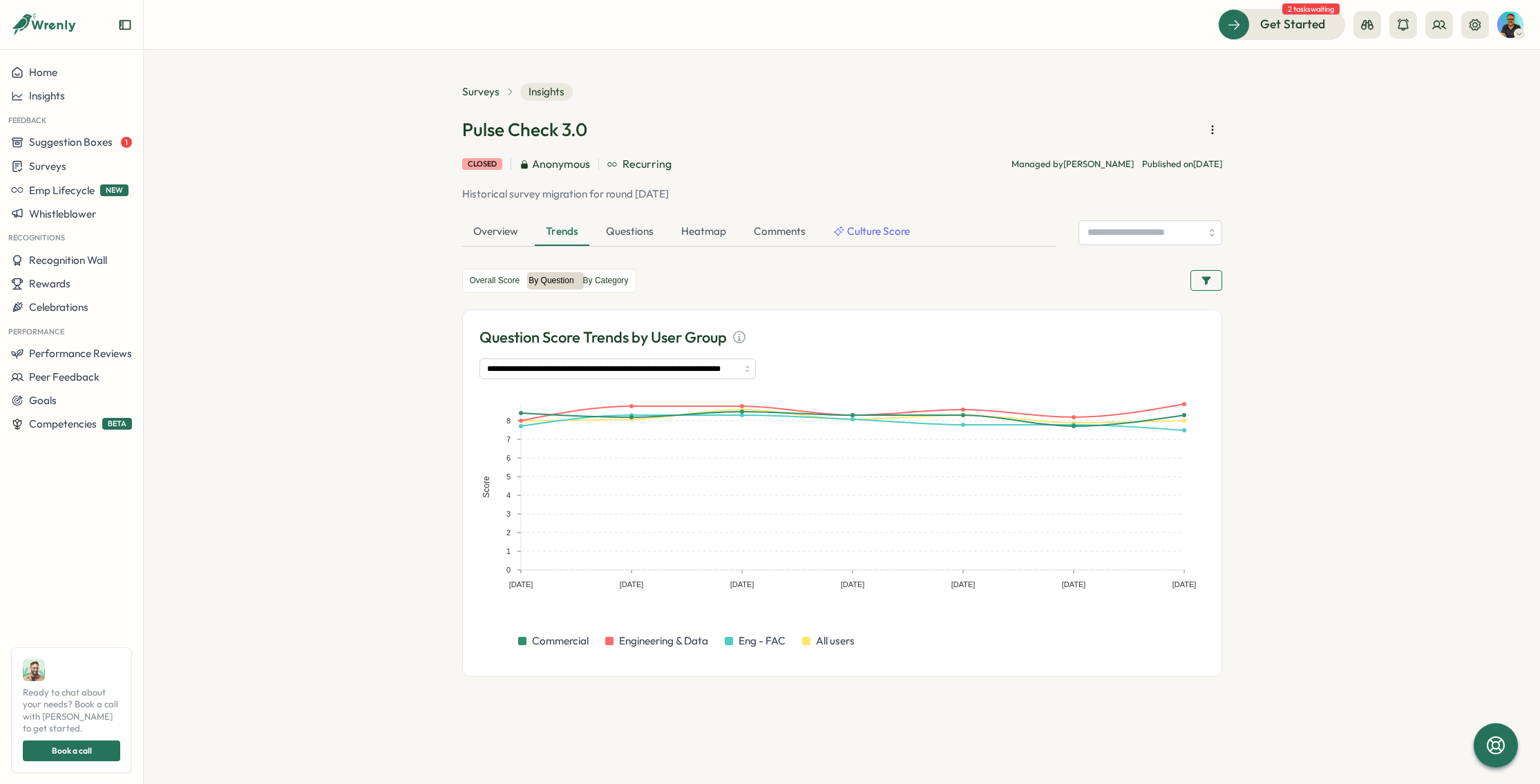
click at [1197, 284] on button "button" at bounding box center [1206, 280] width 31 height 21
click at [693, 233] on div "Heatmap" at bounding box center [703, 232] width 67 height 27
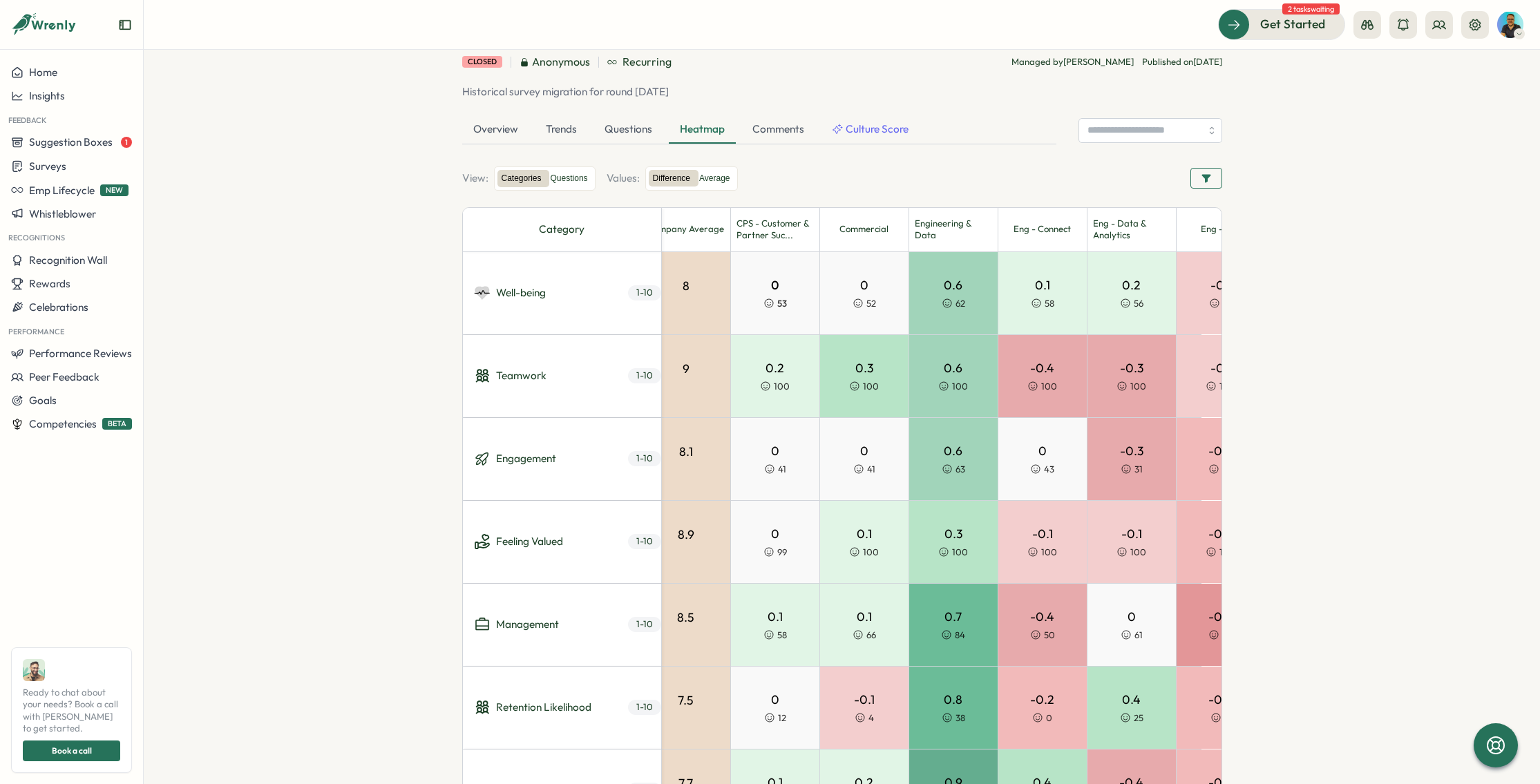
scroll to position [0, 0]
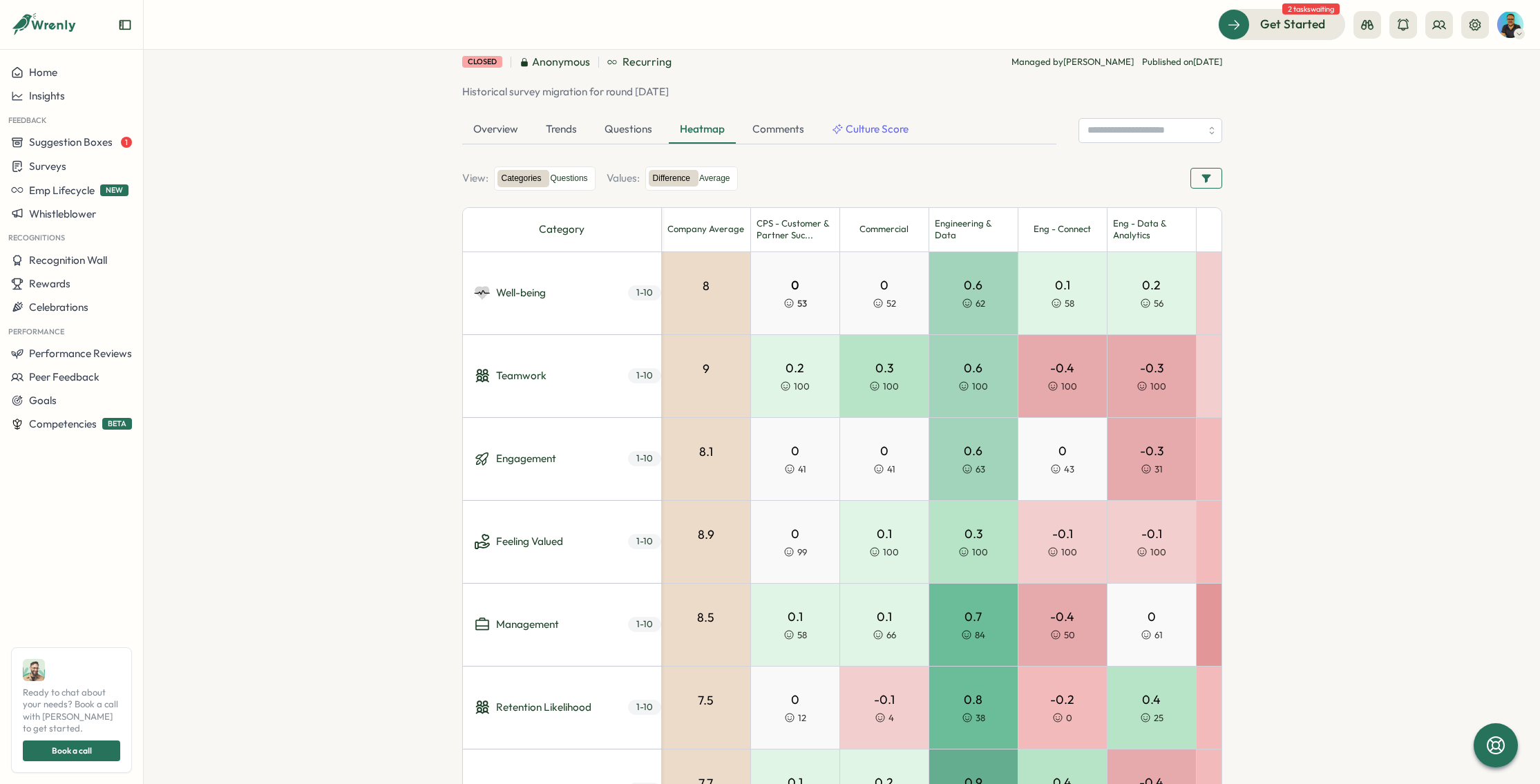
click at [801, 303] on span "53" at bounding box center [802, 303] width 10 height 13
click at [980, 303] on span "62" at bounding box center [980, 303] width 10 height 13
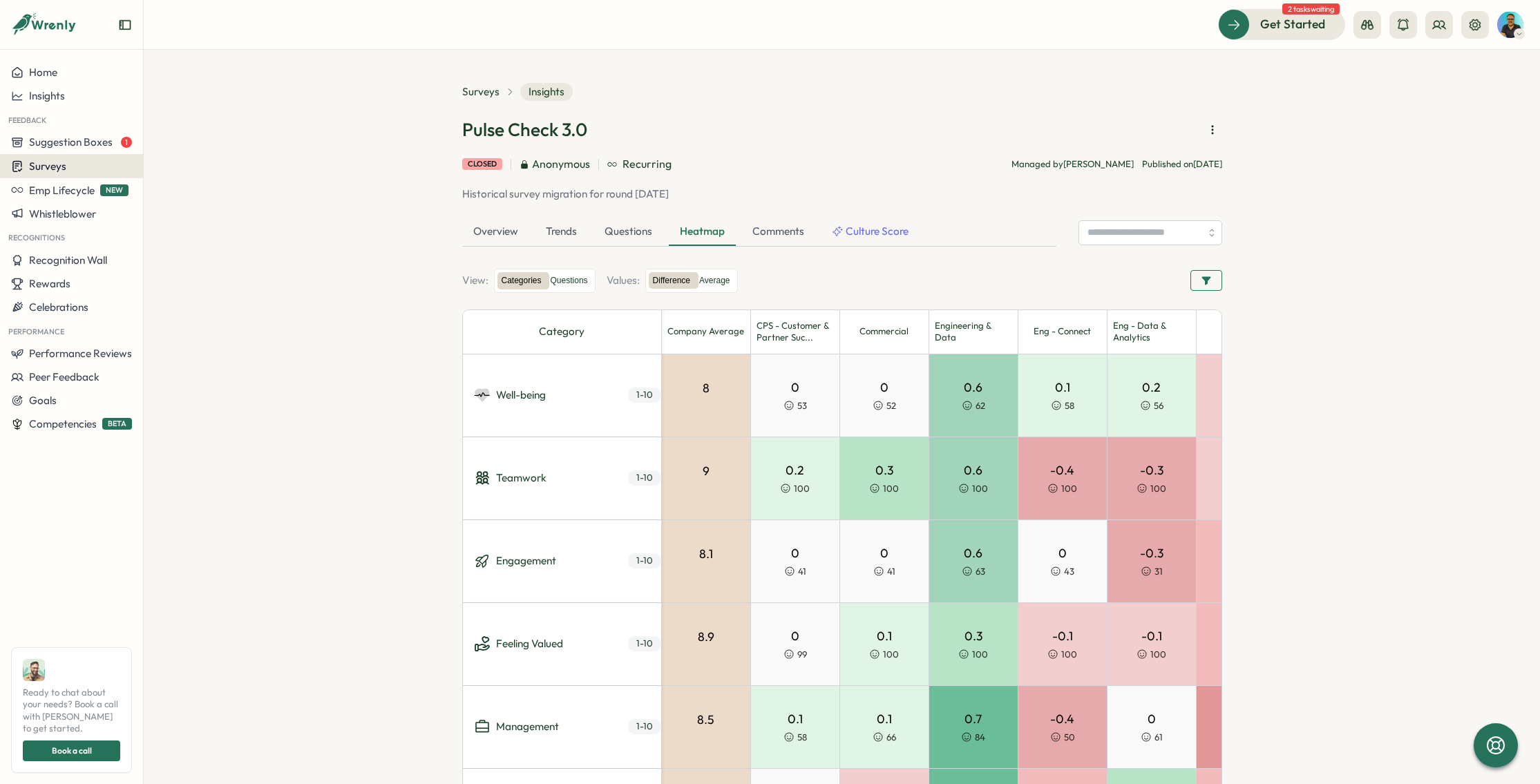
click at [77, 170] on div "Surveys" at bounding box center [70, 165] width 120 height 13
click at [189, 145] on div "Insights" at bounding box center [198, 140] width 103 height 16
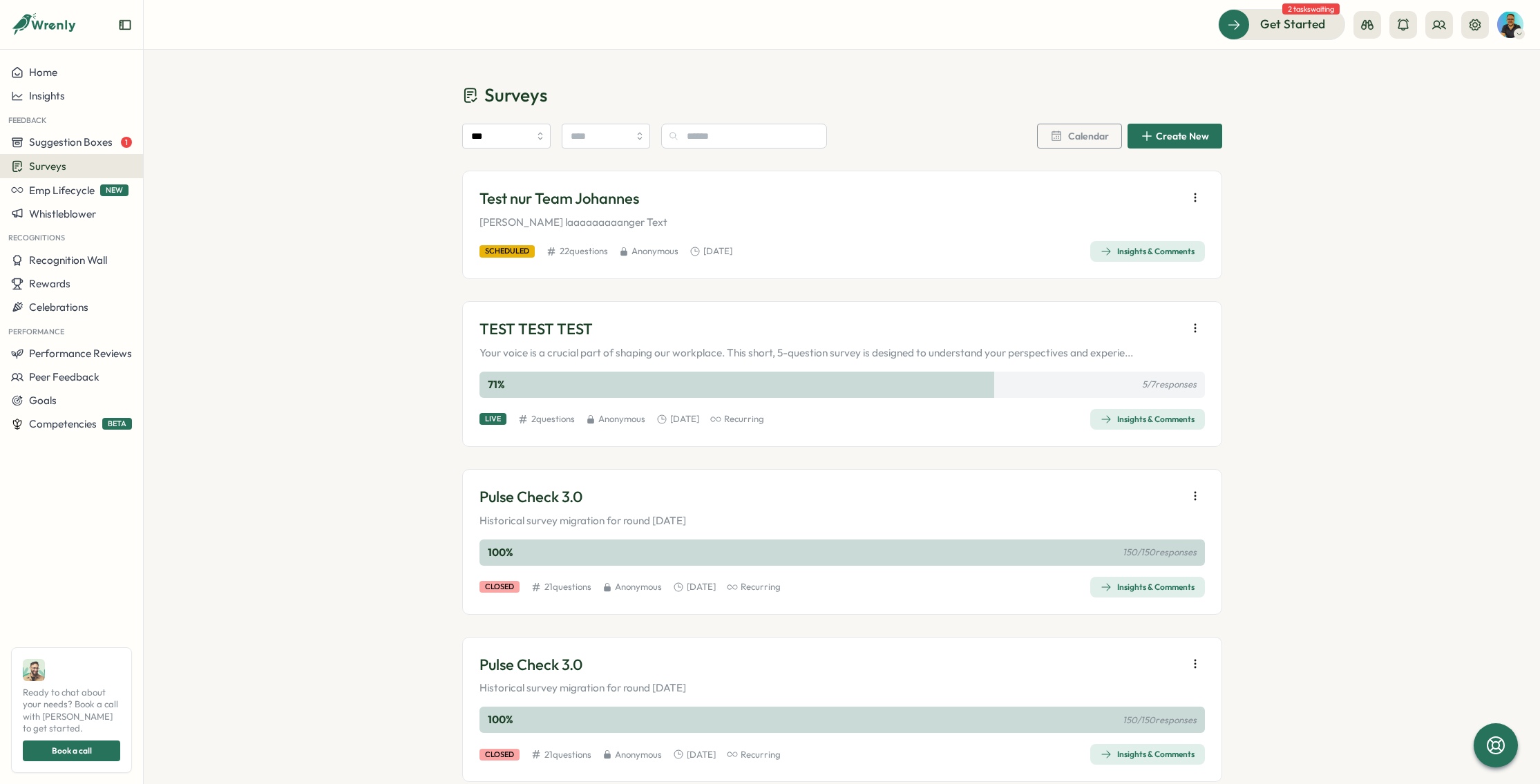
click at [691, 334] on p "TEST TEST TEST" at bounding box center [807, 329] width 654 height 22
click at [1151, 419] on div "Insights & Comments" at bounding box center [1147, 419] width 94 height 11
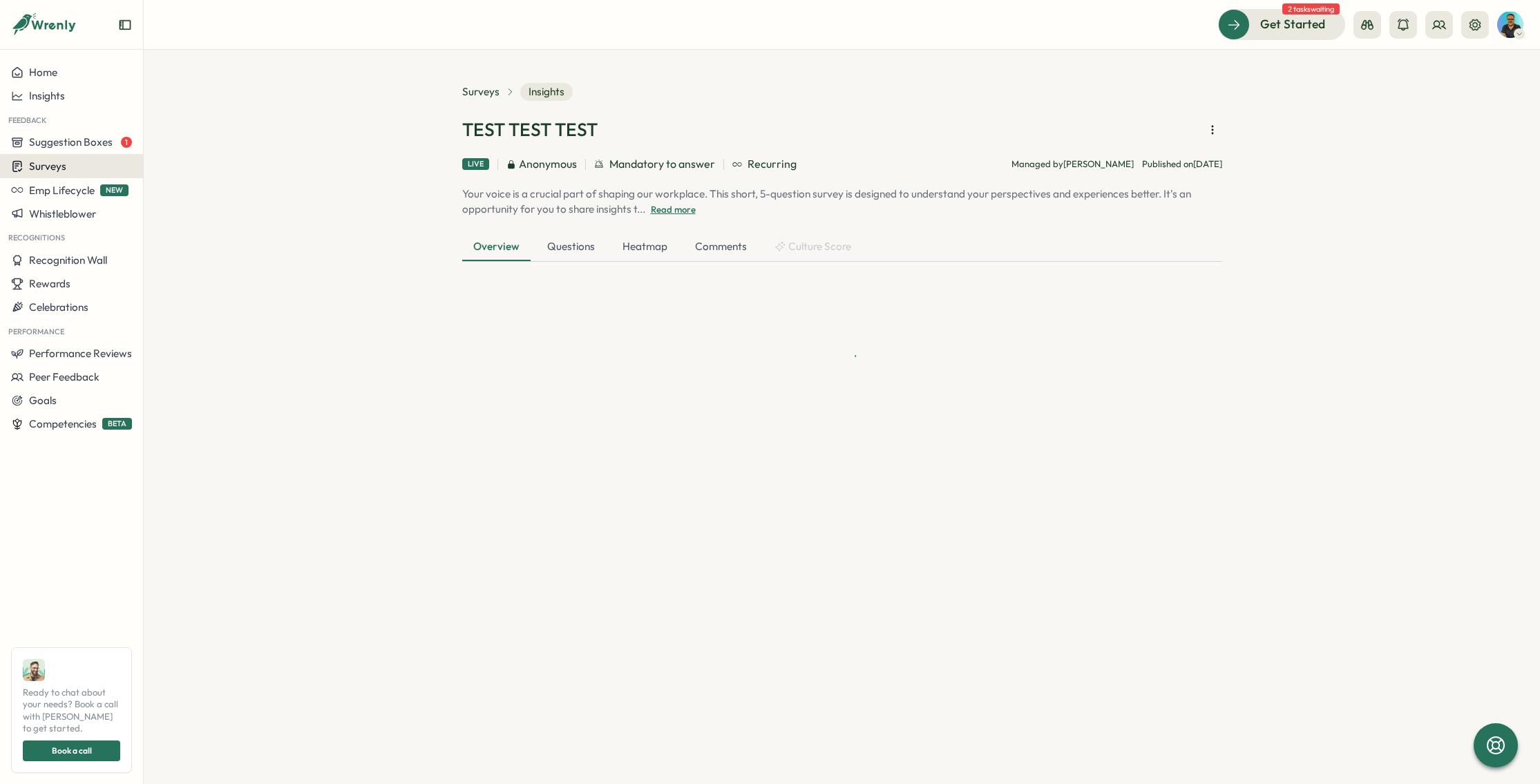
click at [57, 168] on span "Surveys" at bounding box center [48, 165] width 37 height 13
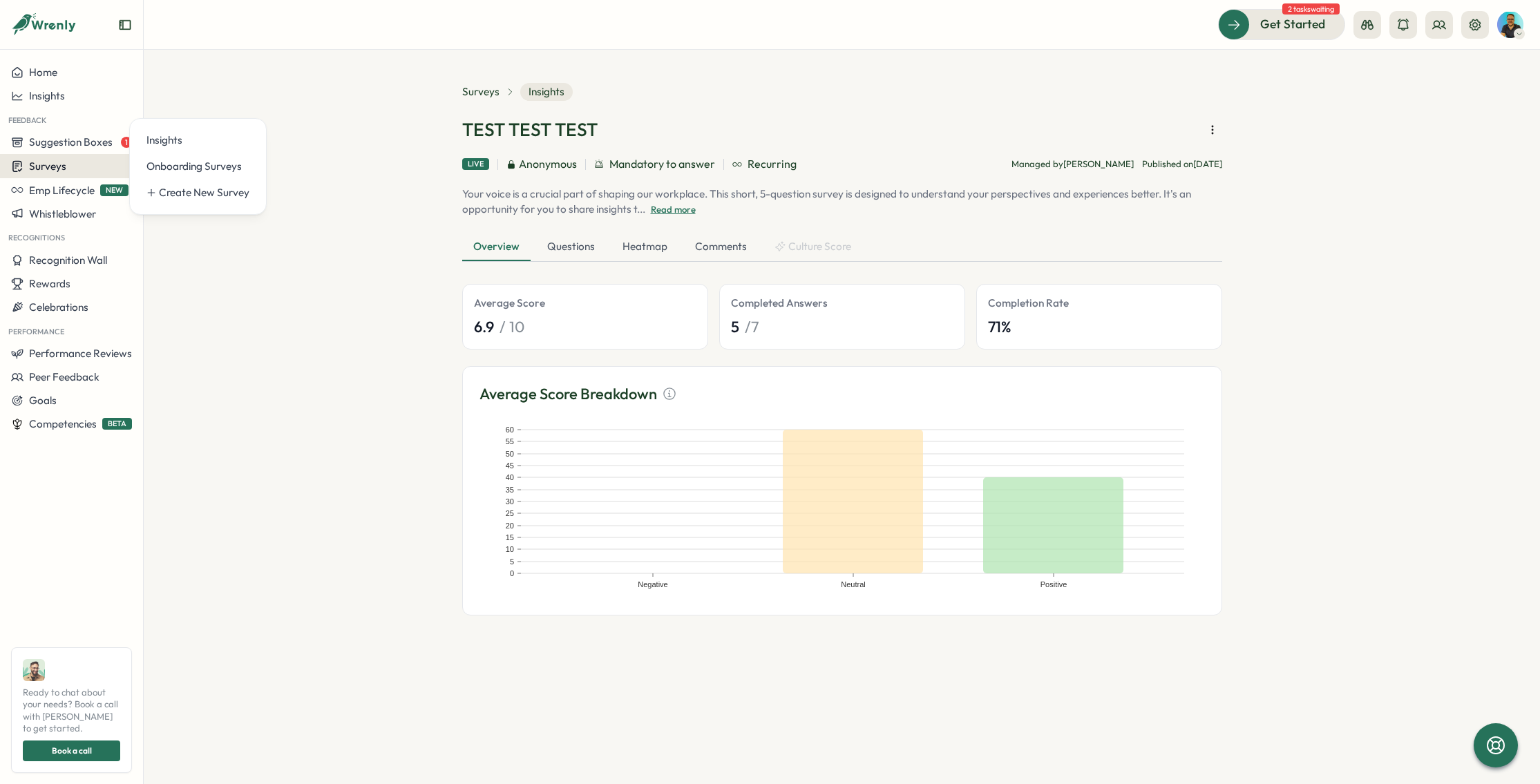
click at [34, 161] on span "Surveys" at bounding box center [48, 165] width 37 height 13
click at [36, 163] on span "Surveys" at bounding box center [48, 165] width 37 height 13
click at [174, 137] on div "Insights" at bounding box center [198, 140] width 103 height 16
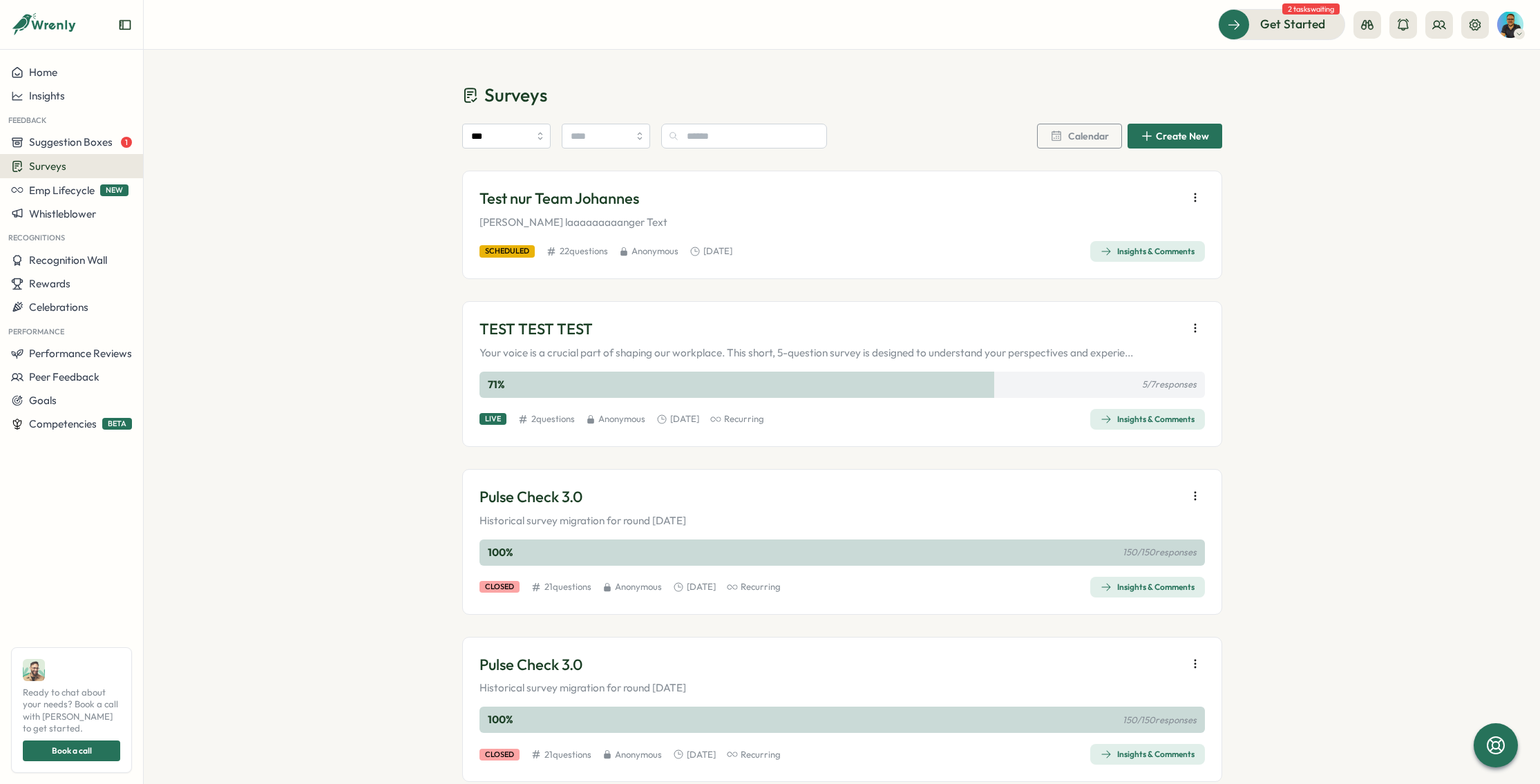
click at [618, 203] on p "Test nur Team Johannes" at bounding box center [574, 199] width 188 height 22
click at [1151, 248] on div "Insights & Comments" at bounding box center [1147, 251] width 94 height 11
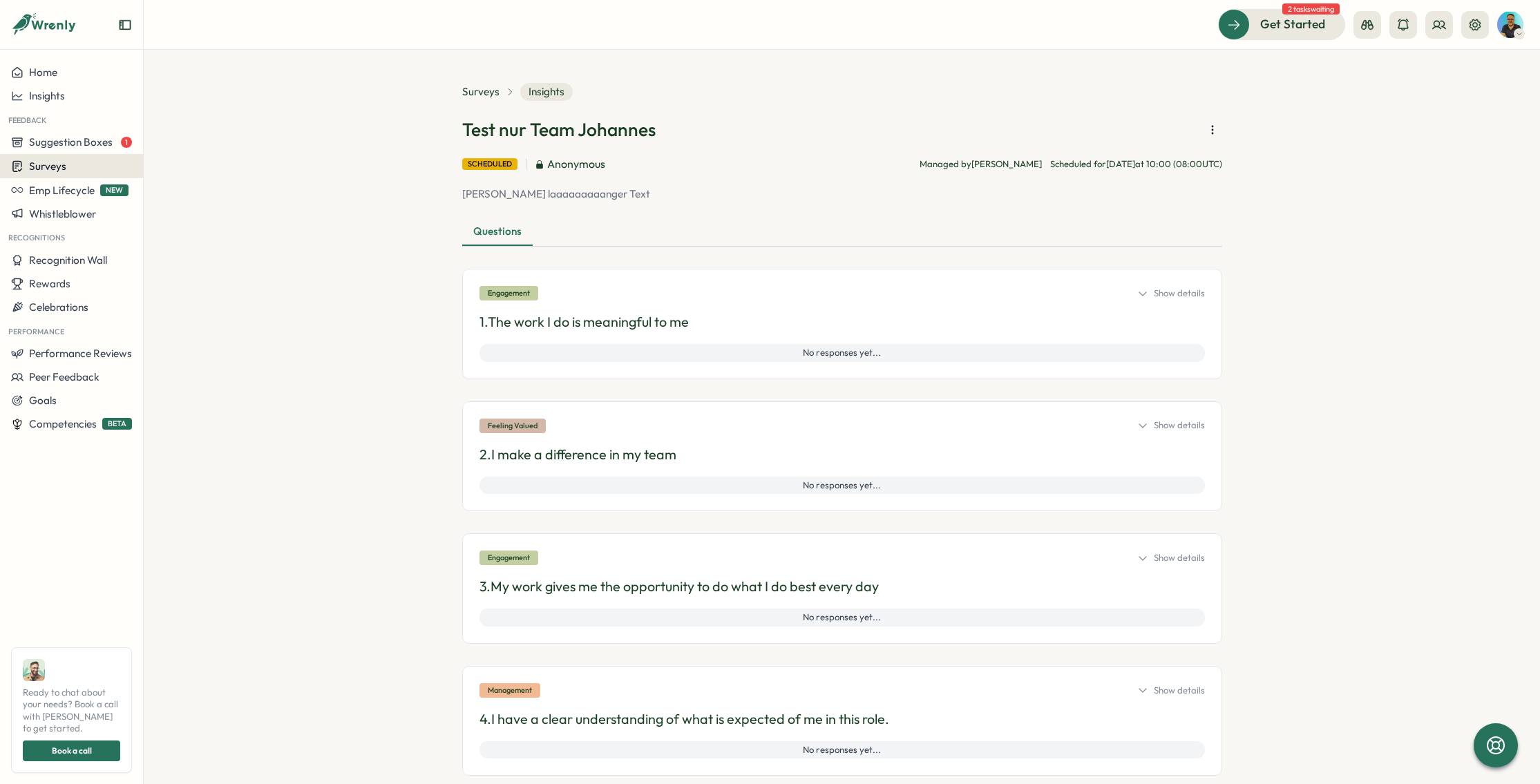
click at [64, 169] on span "Surveys" at bounding box center [48, 165] width 37 height 13
click at [1205, 130] on icon "button" at bounding box center [1212, 130] width 14 height 14
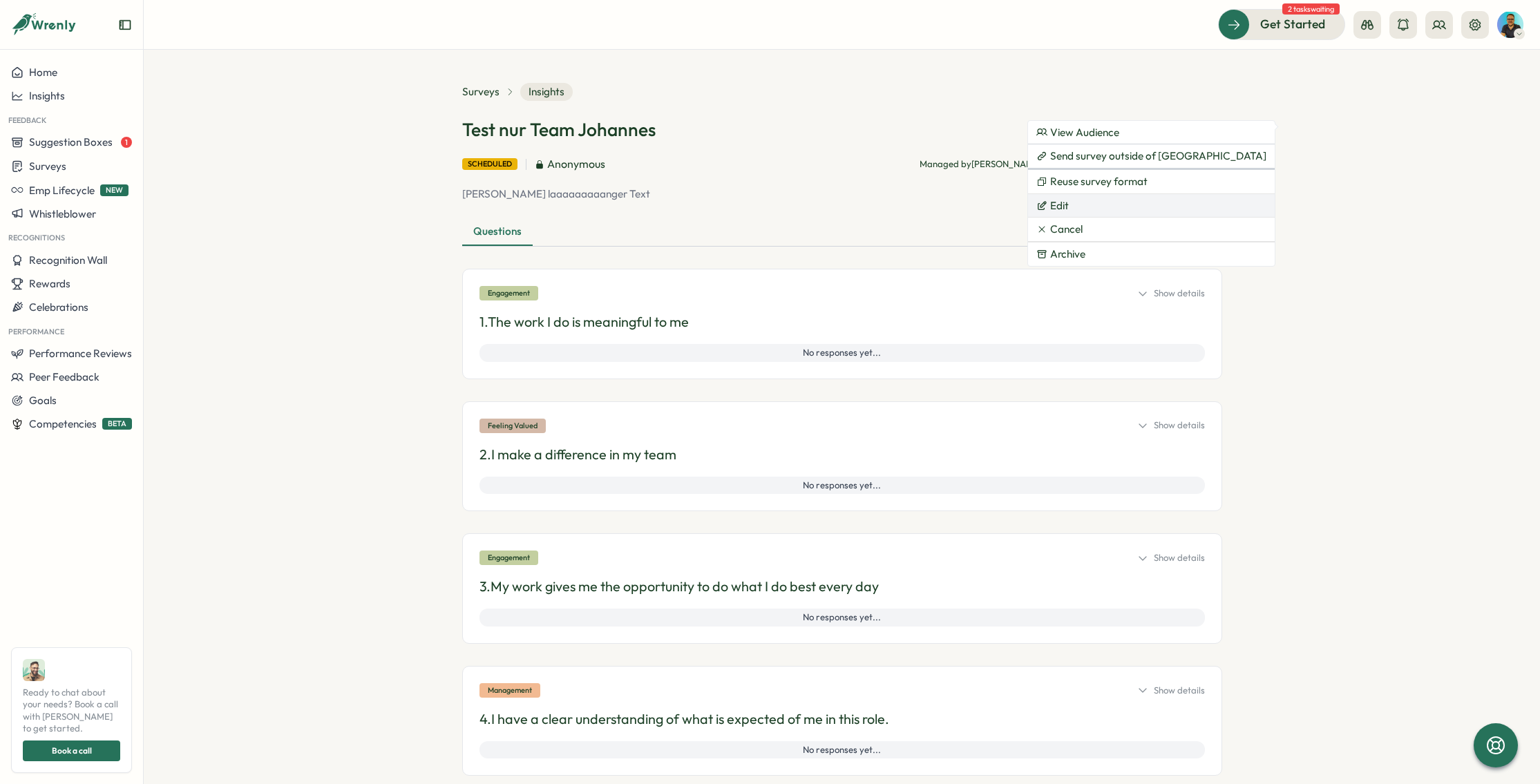
click at [1134, 203] on button "Edit" at bounding box center [1151, 206] width 247 height 23
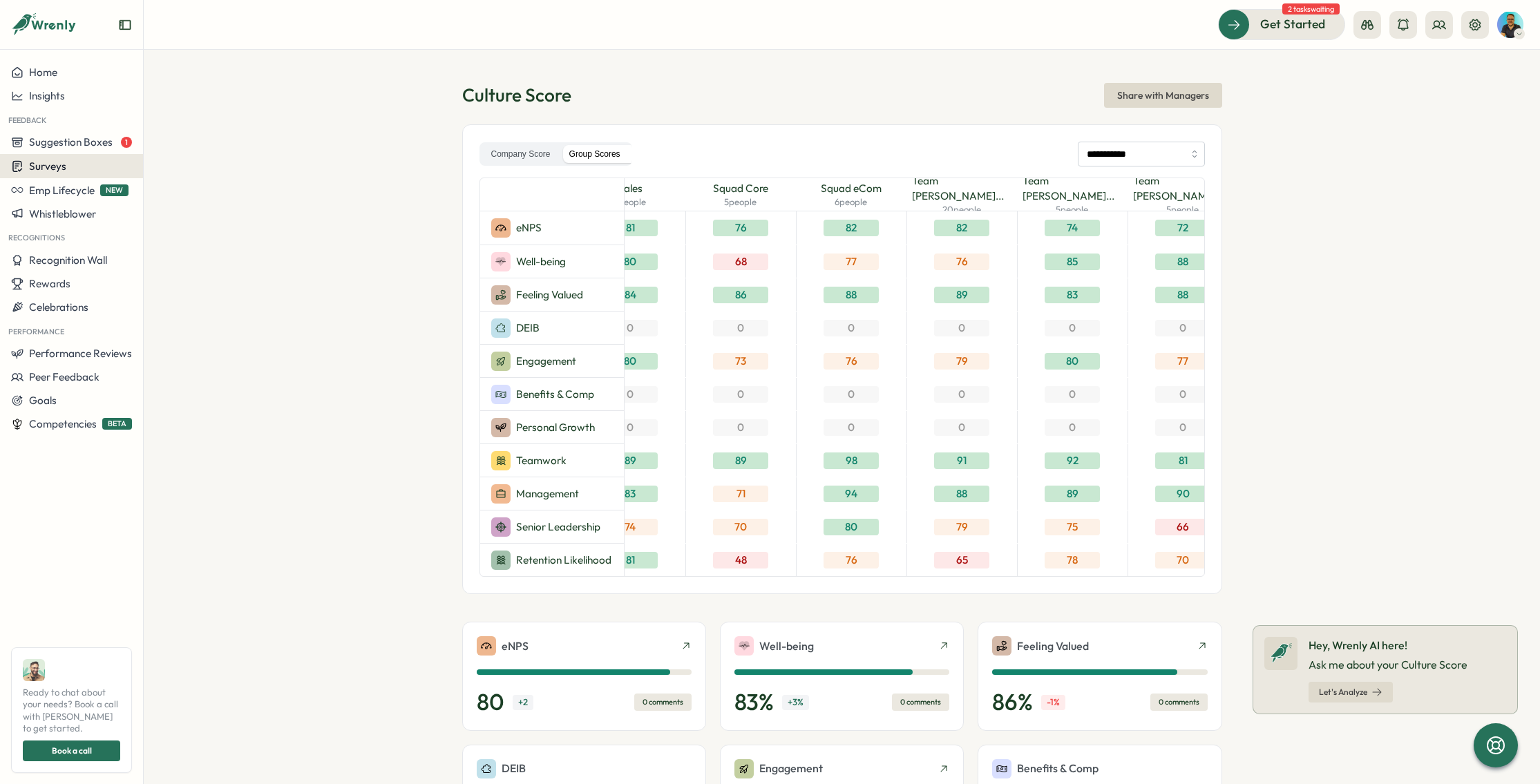
click at [67, 163] on div "Surveys" at bounding box center [70, 165] width 120 height 13
click at [77, 142] on span "Suggestion Boxes" at bounding box center [70, 141] width 83 height 13
click at [50, 210] on span "Whistleblower" at bounding box center [63, 213] width 67 height 13
click at [72, 139] on span "Suggestion Boxes" at bounding box center [70, 141] width 83 height 13
click at [64, 167] on span "Surveys" at bounding box center [48, 165] width 37 height 13
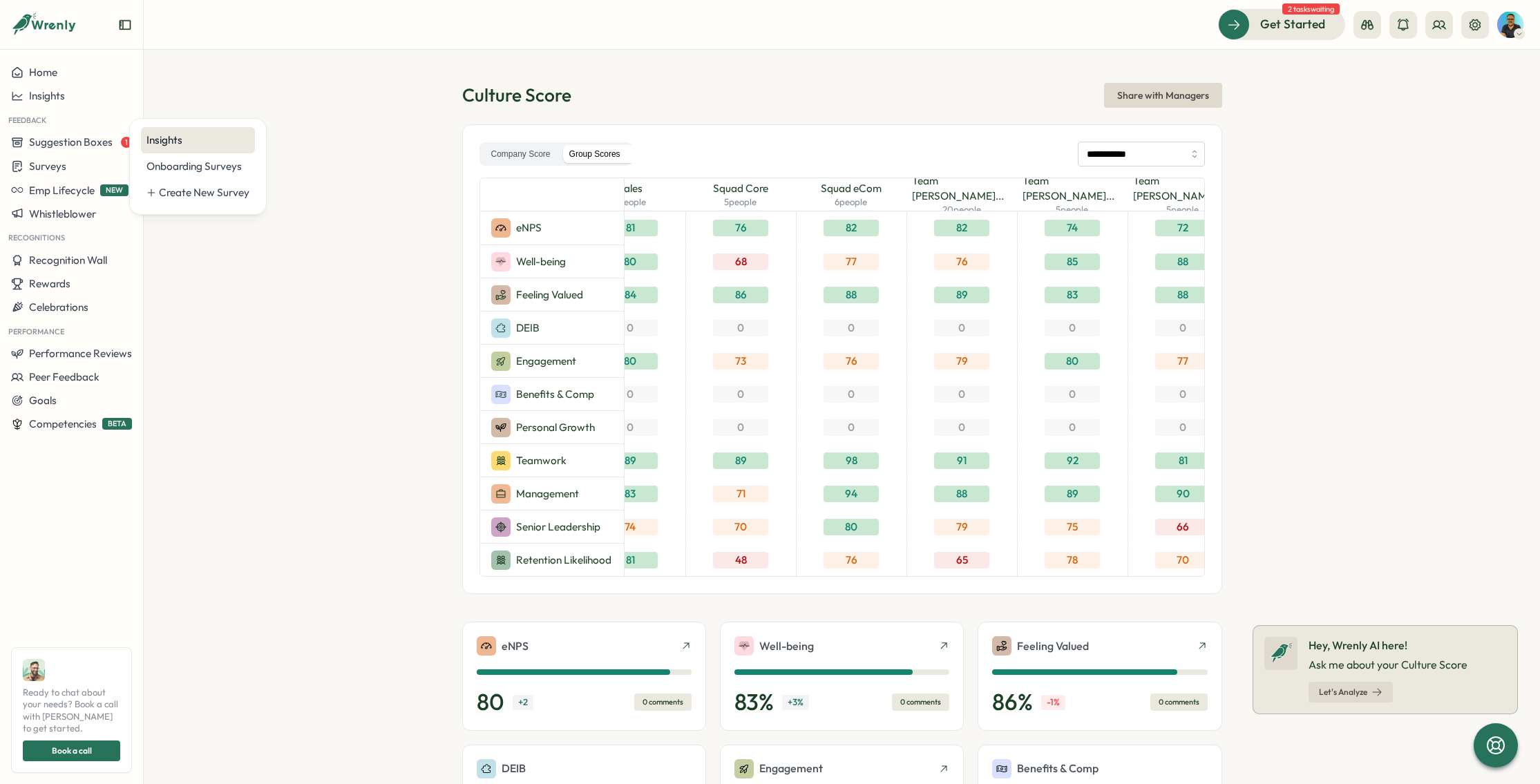
click at [171, 144] on div "Insights" at bounding box center [198, 140] width 103 height 16
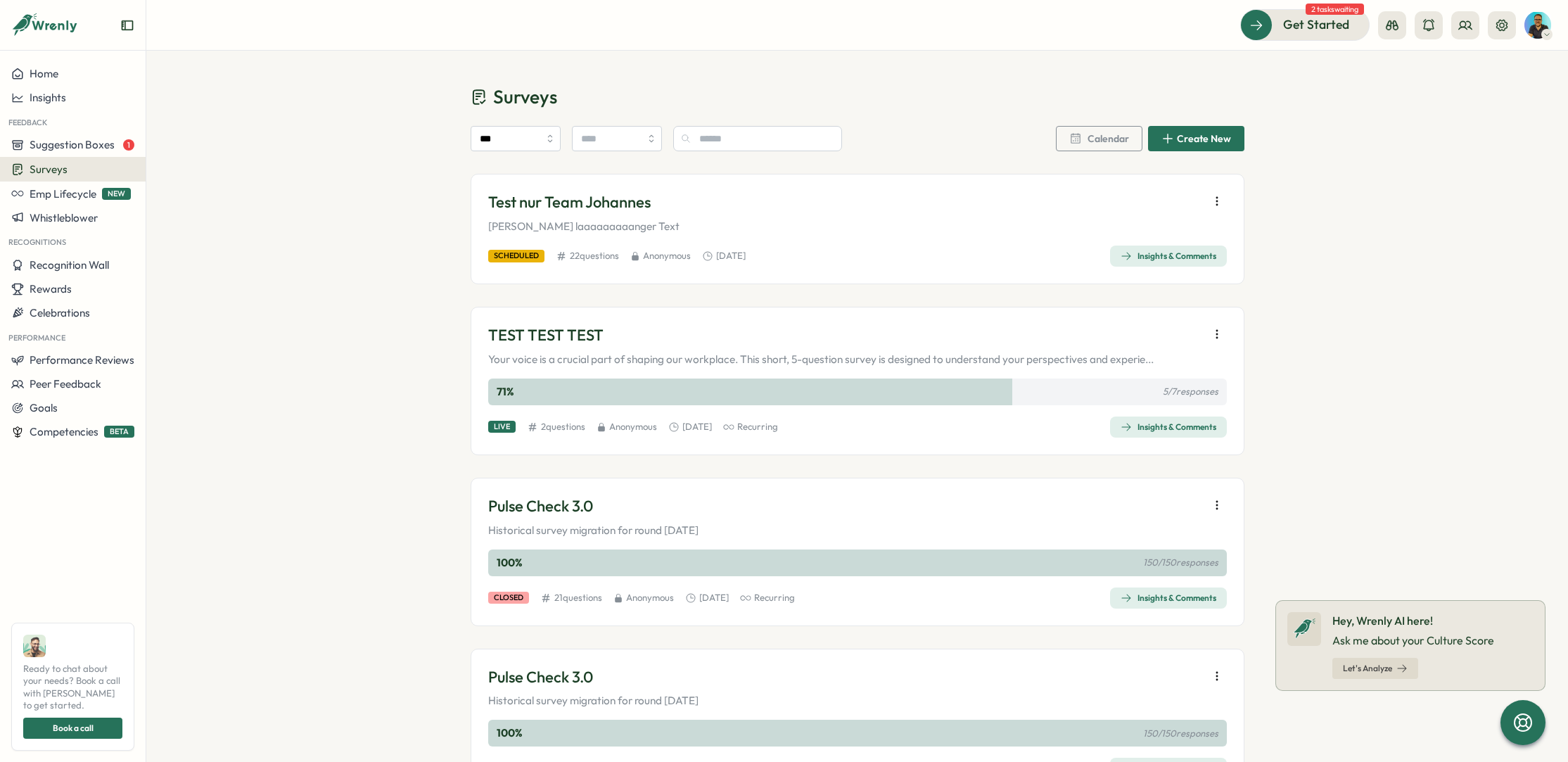
click at [1216, 206] on icon "button" at bounding box center [1217, 201] width 14 height 14
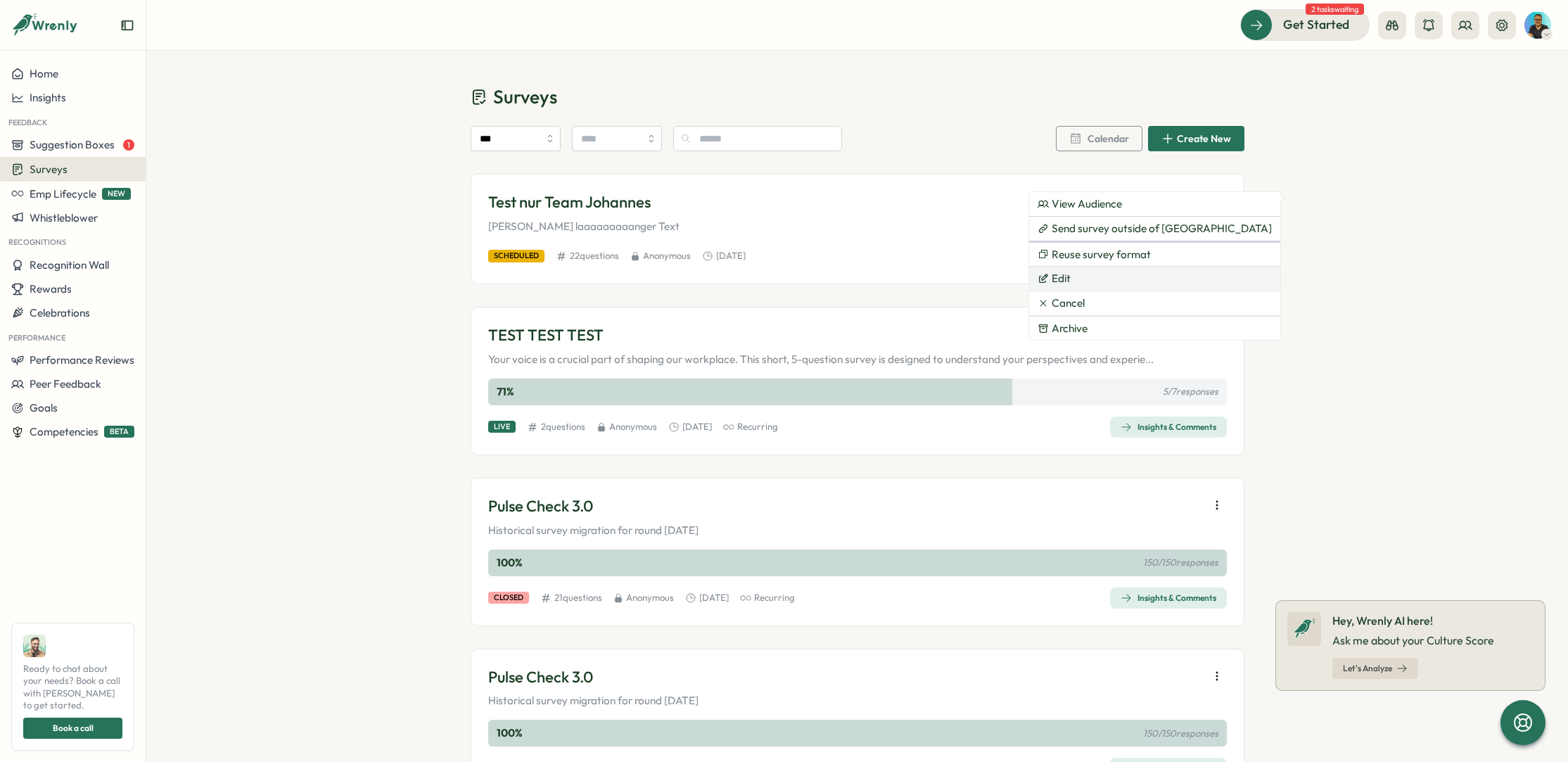
click at [1100, 278] on button "Edit" at bounding box center [1154, 278] width 251 height 24
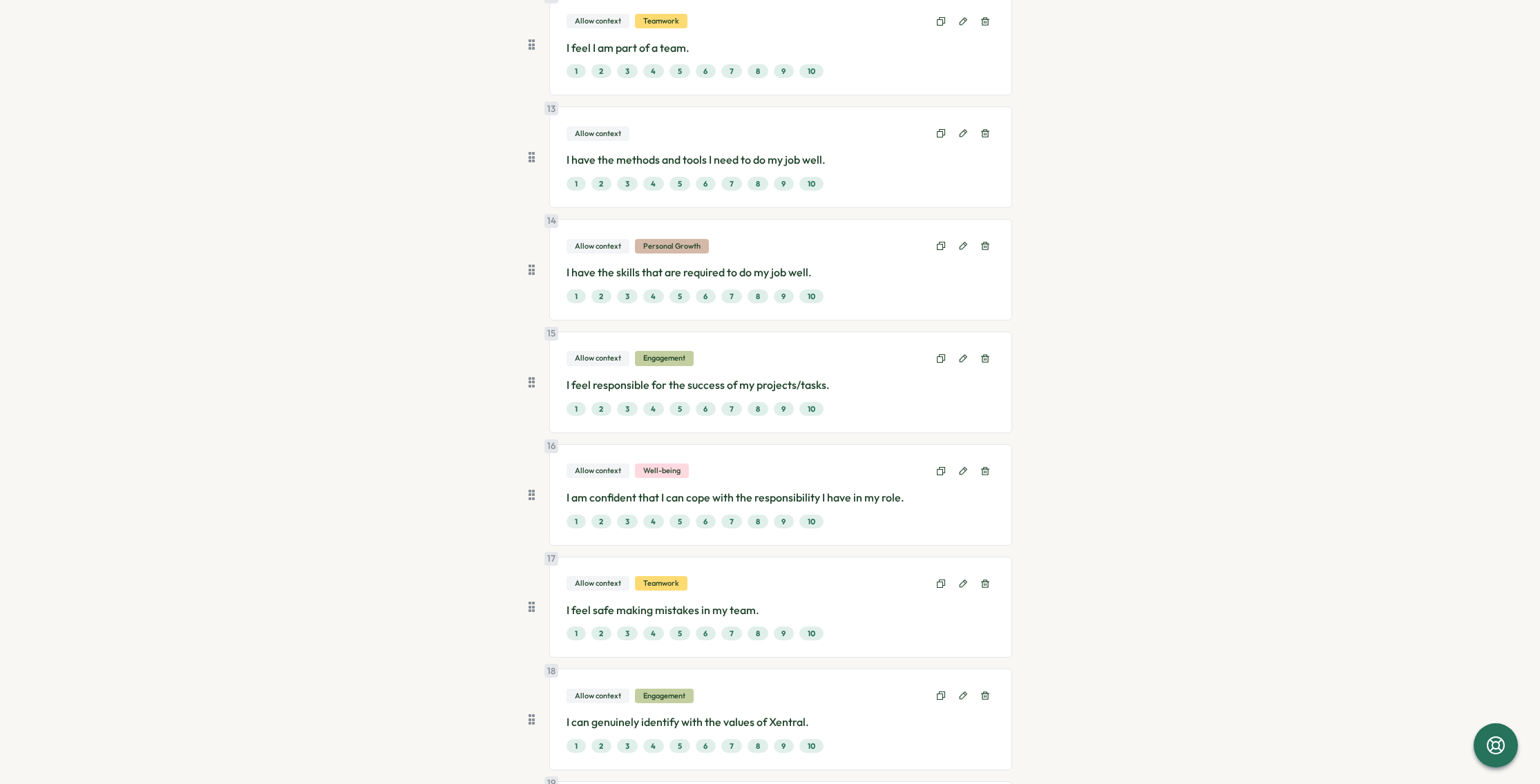
scroll to position [1917, 0]
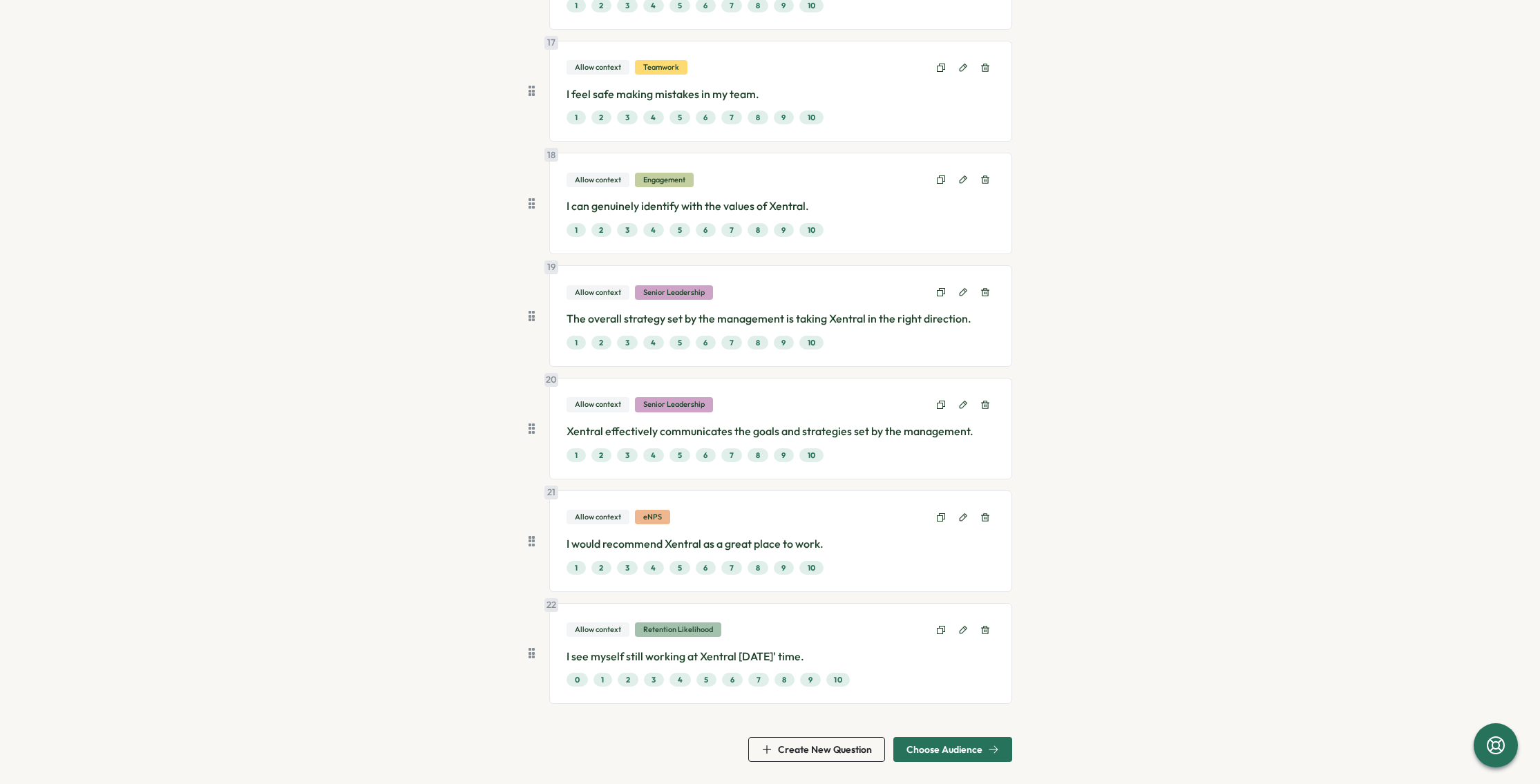
click at [972, 756] on span "Choose Audience" at bounding box center [953, 750] width 93 height 23
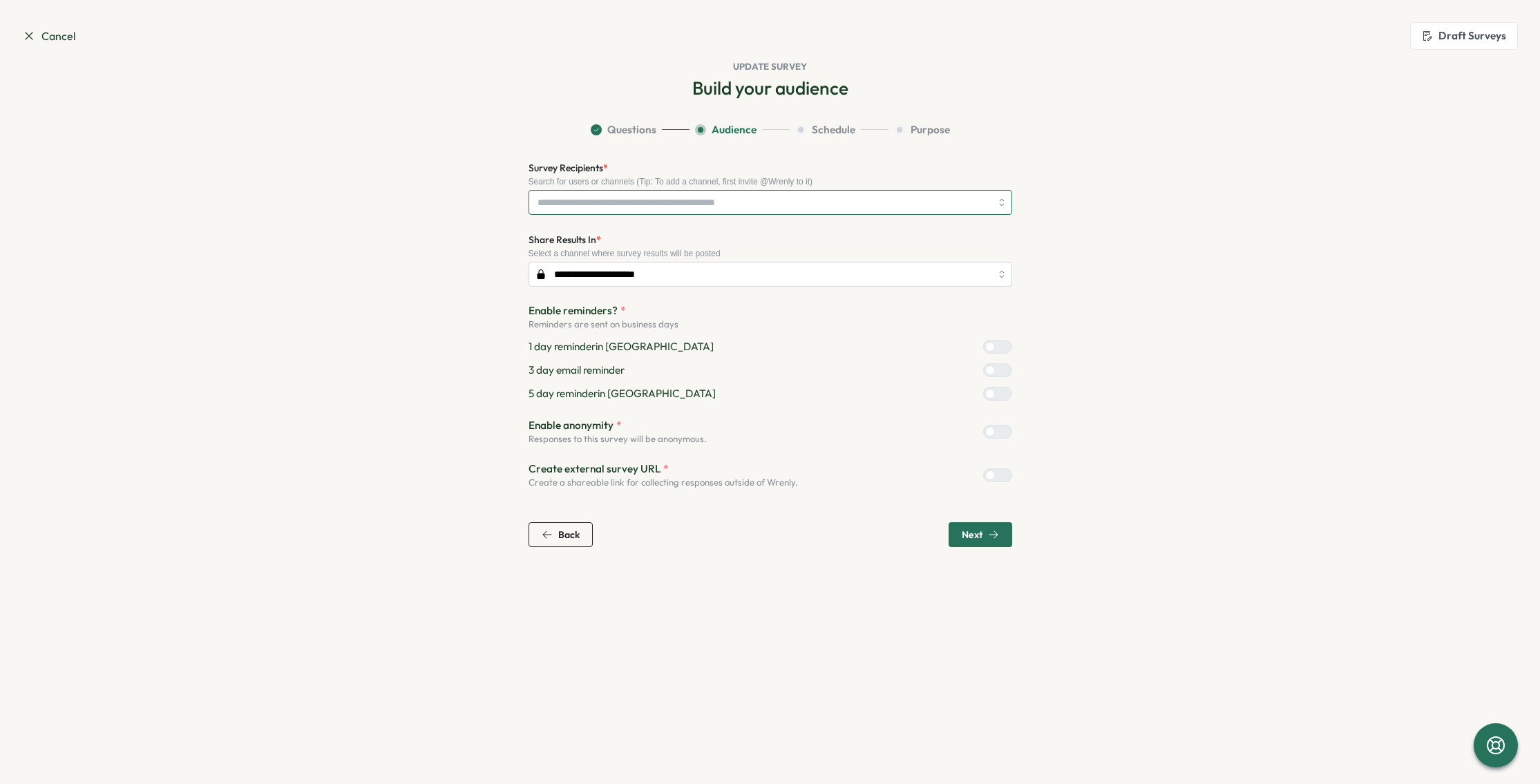
click at [698, 202] on input "Survey Recipients *" at bounding box center [764, 203] width 453 height 23
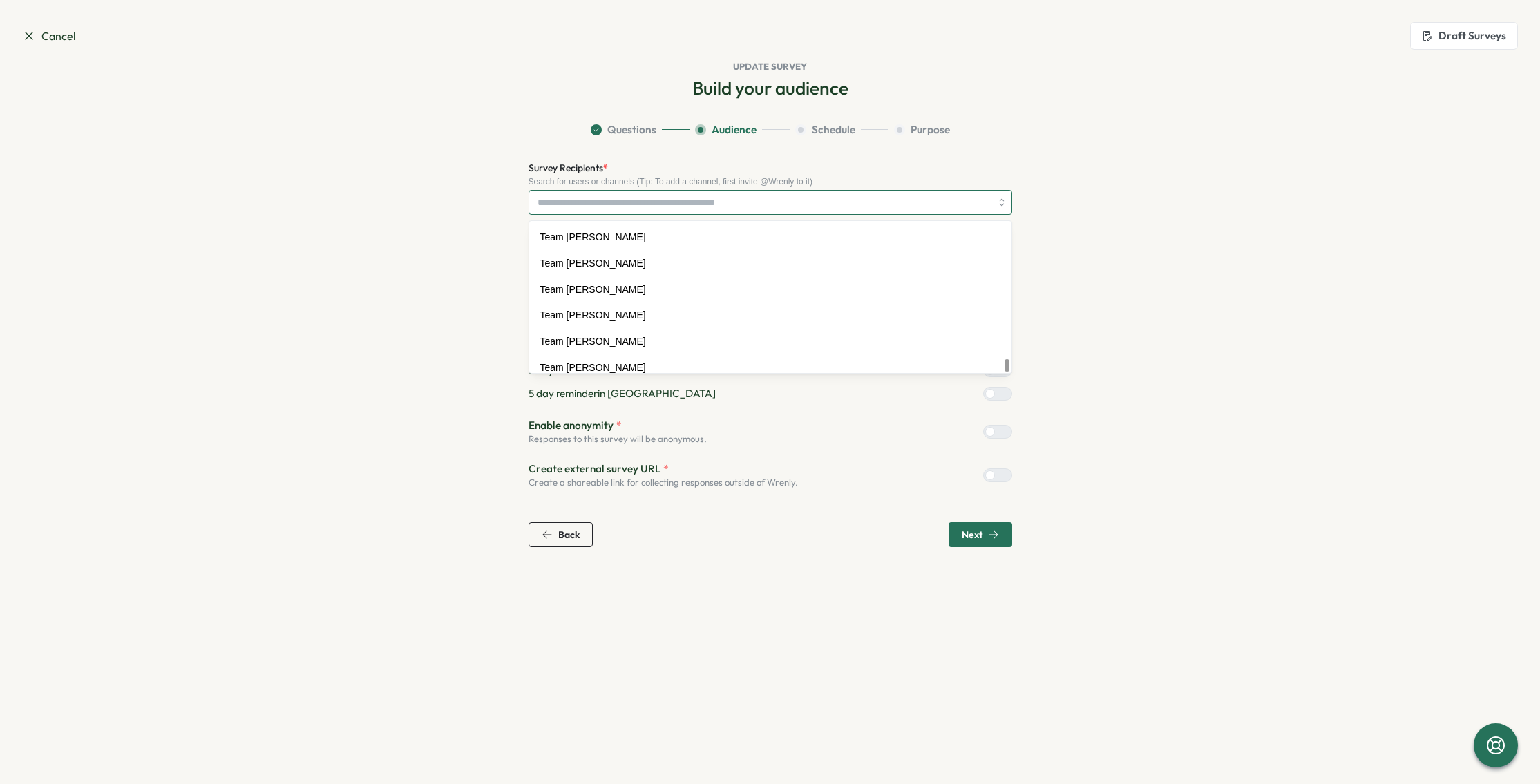
scroll to position [2481, 0]
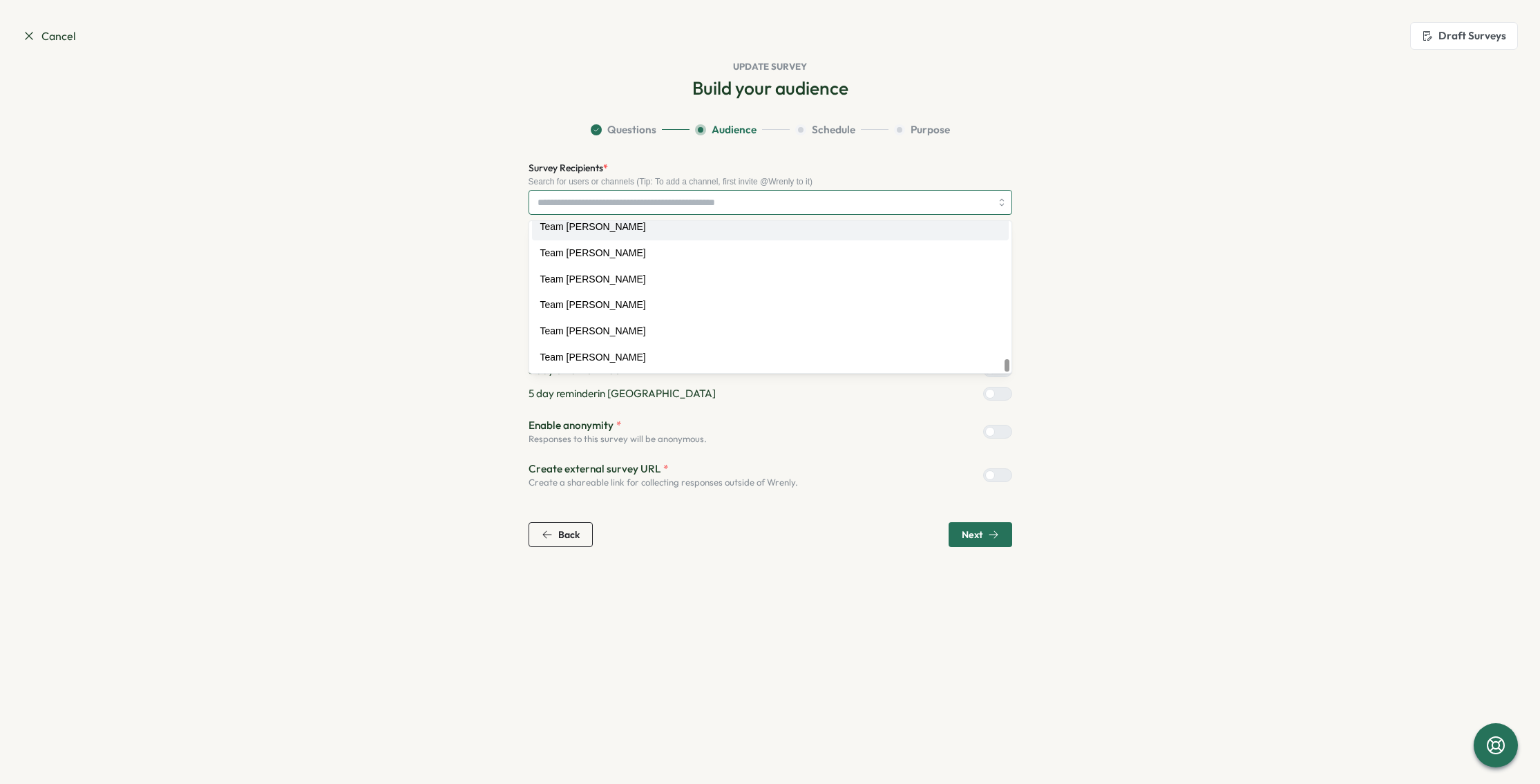
type input "*"
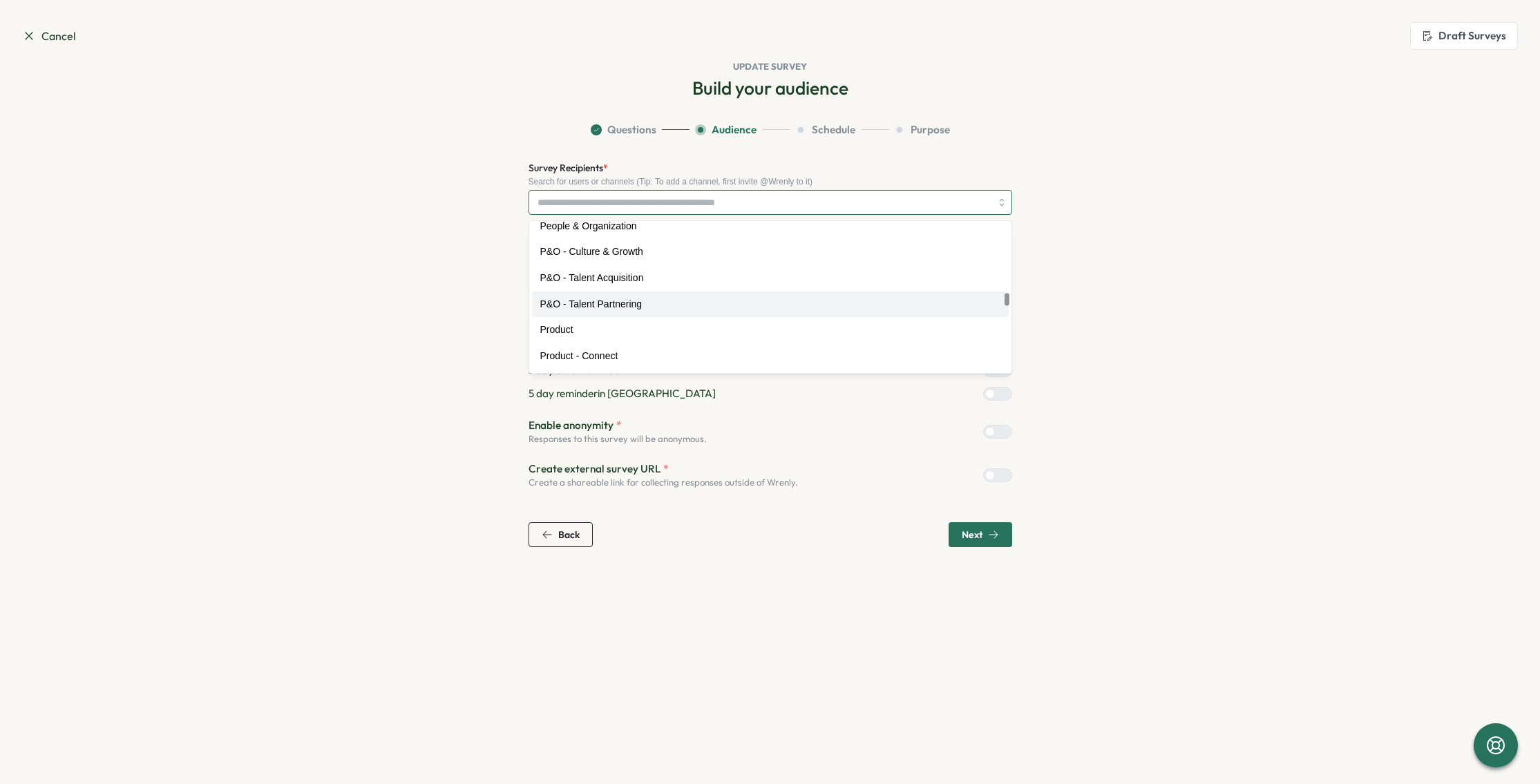
scroll to position [1287, 0]
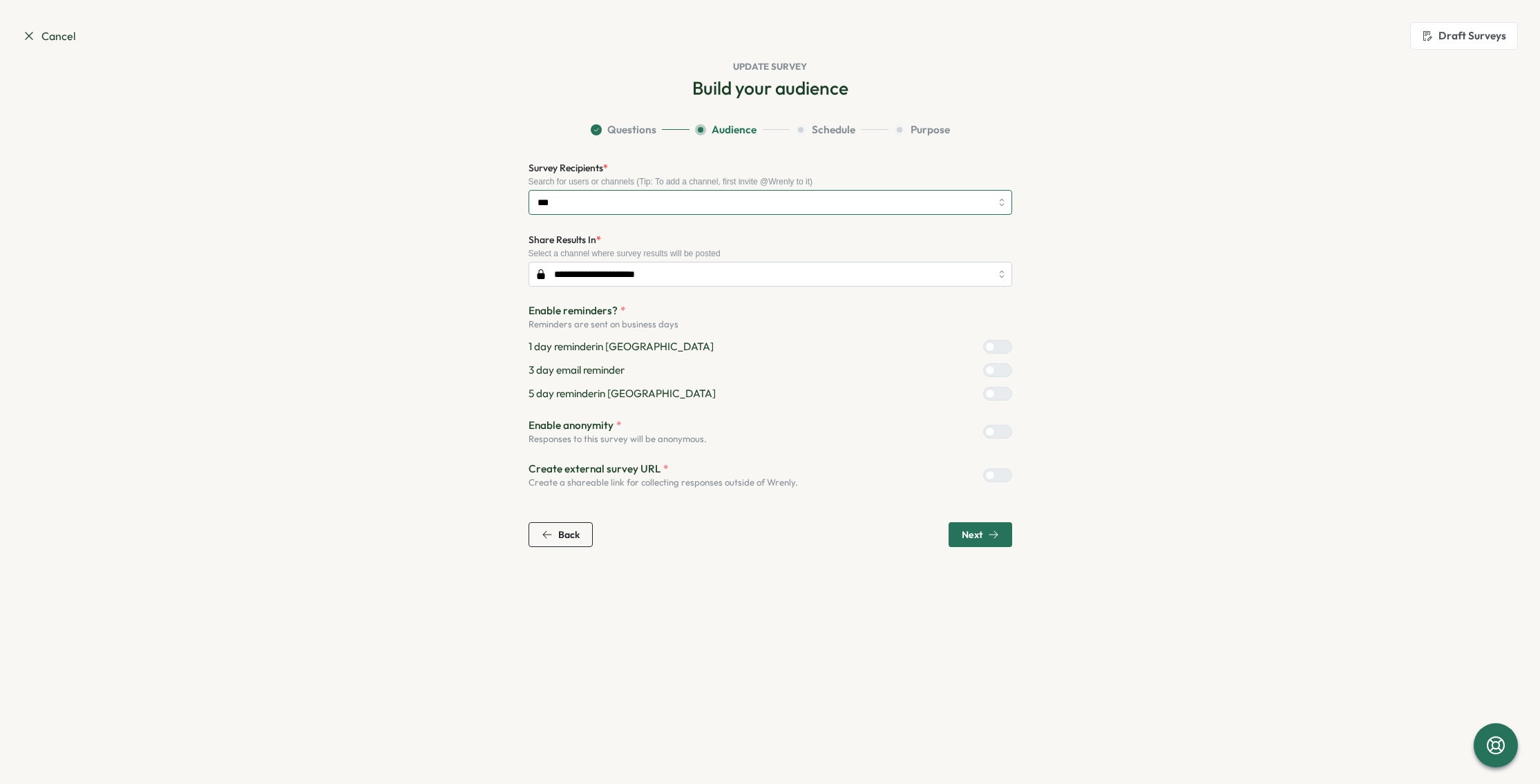
drag, startPoint x: 555, startPoint y: 203, endPoint x: 522, endPoint y: 199, distance: 33.2
click at [522, 199] on section "**********" at bounding box center [770, 335] width 884 height 425
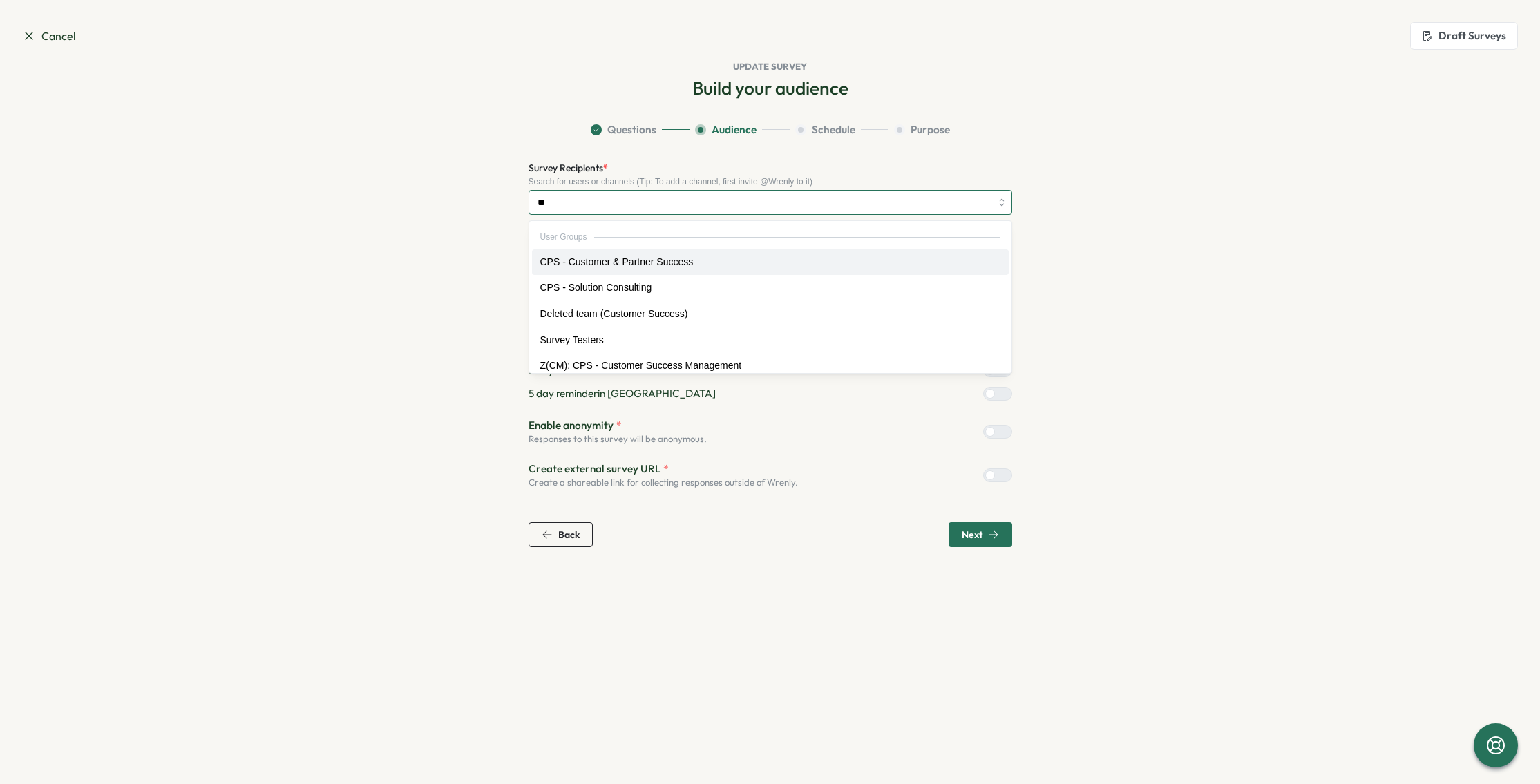
type input "*"
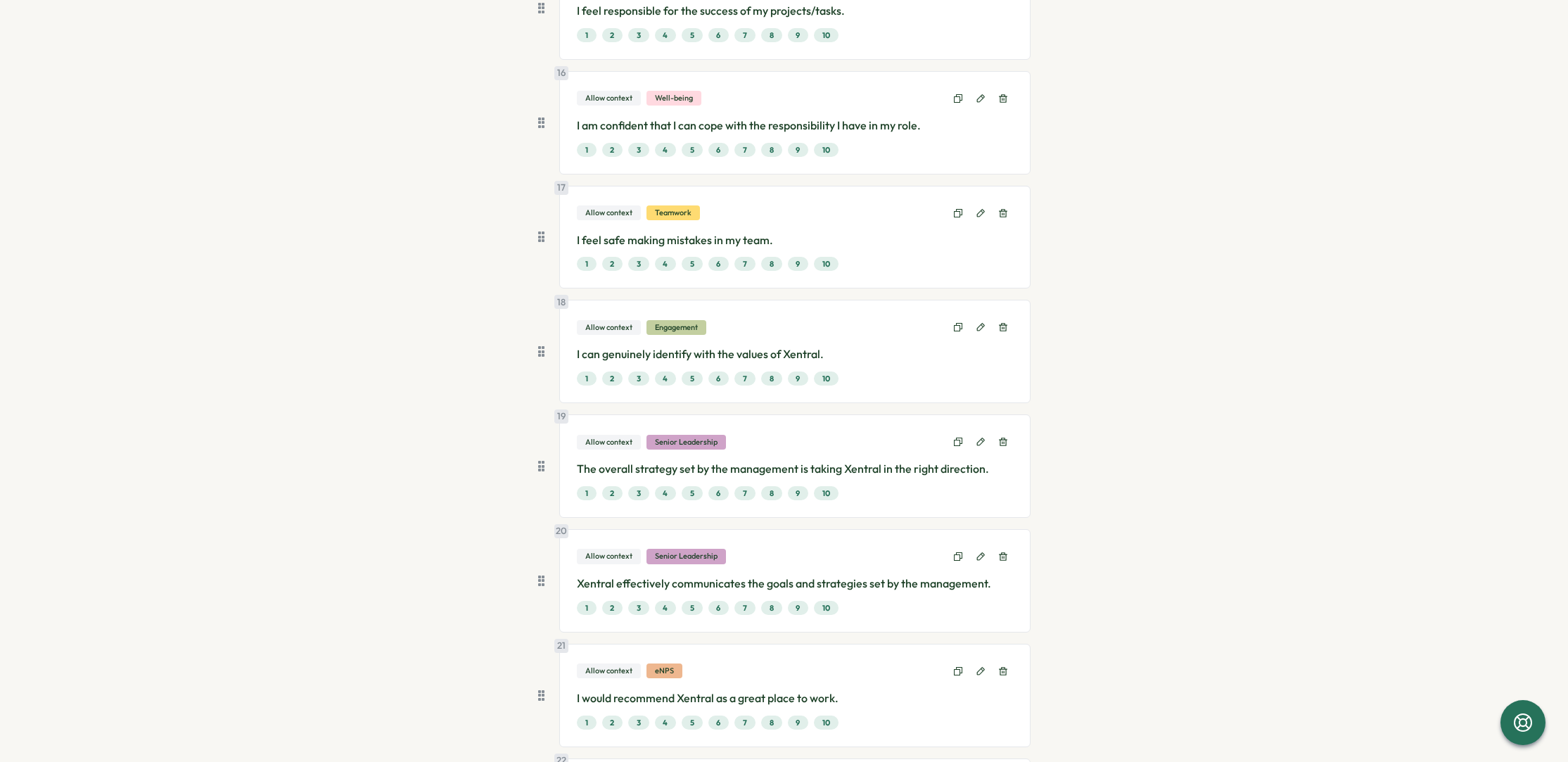
scroll to position [1991, 0]
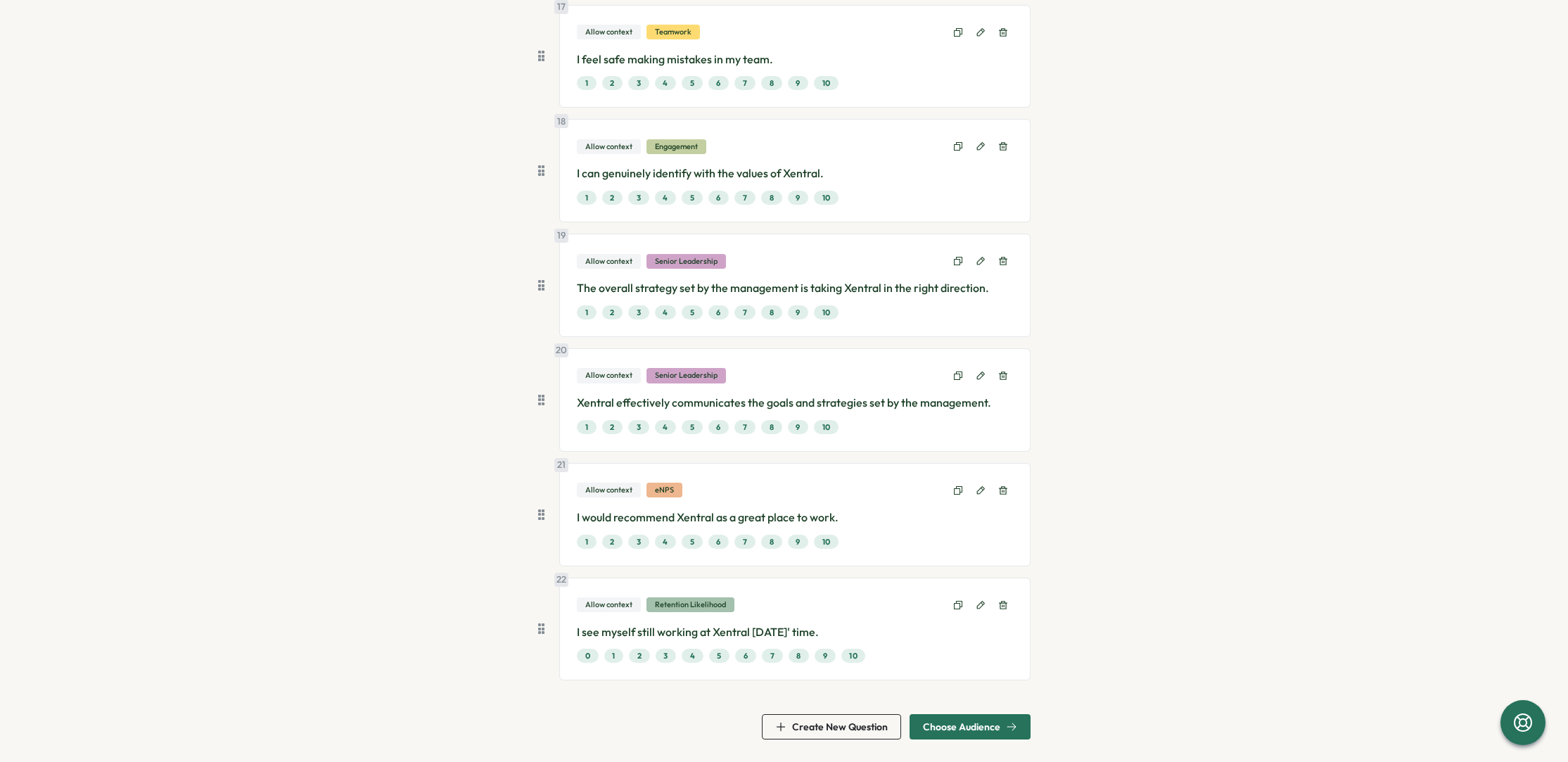
drag, startPoint x: 982, startPoint y: 728, endPoint x: 985, endPoint y: 689, distance: 39.1
click at [982, 728] on span "Choose Audience" at bounding box center [962, 727] width 78 height 10
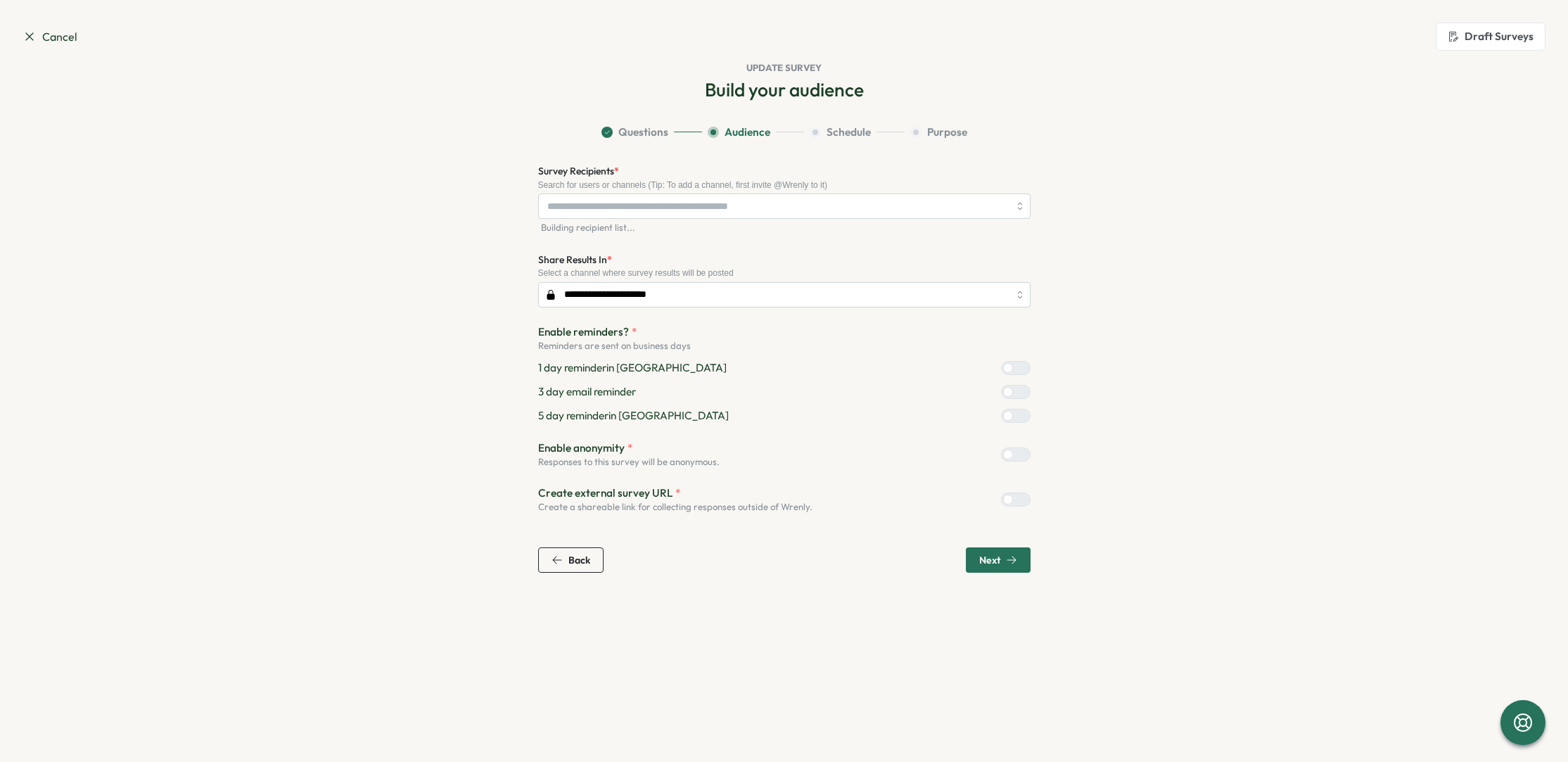
scroll to position [0, 0]
click at [985, 566] on span "Next" at bounding box center [989, 563] width 21 height 10
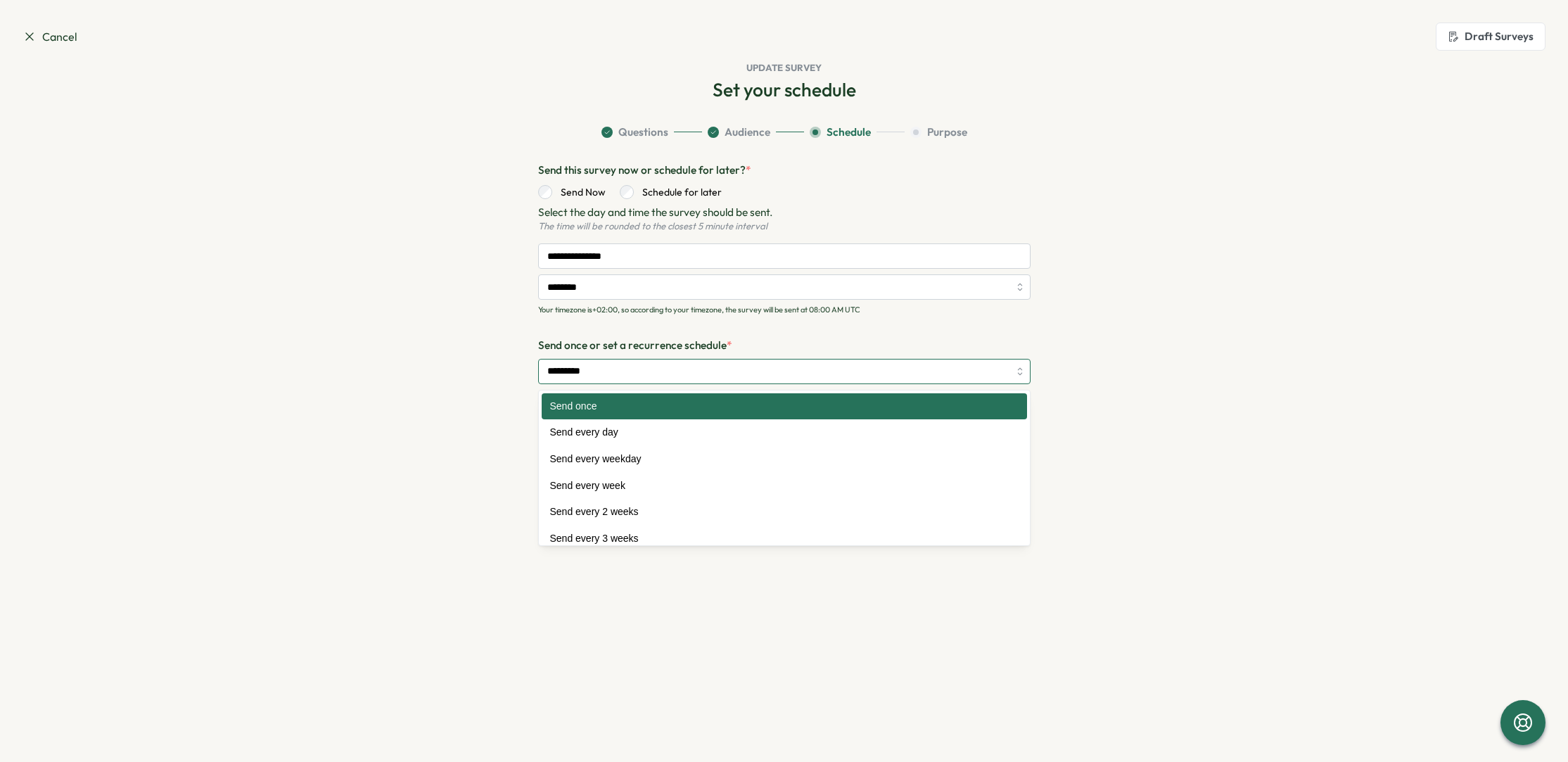
click at [625, 368] on input "*********" at bounding box center [784, 371] width 492 height 25
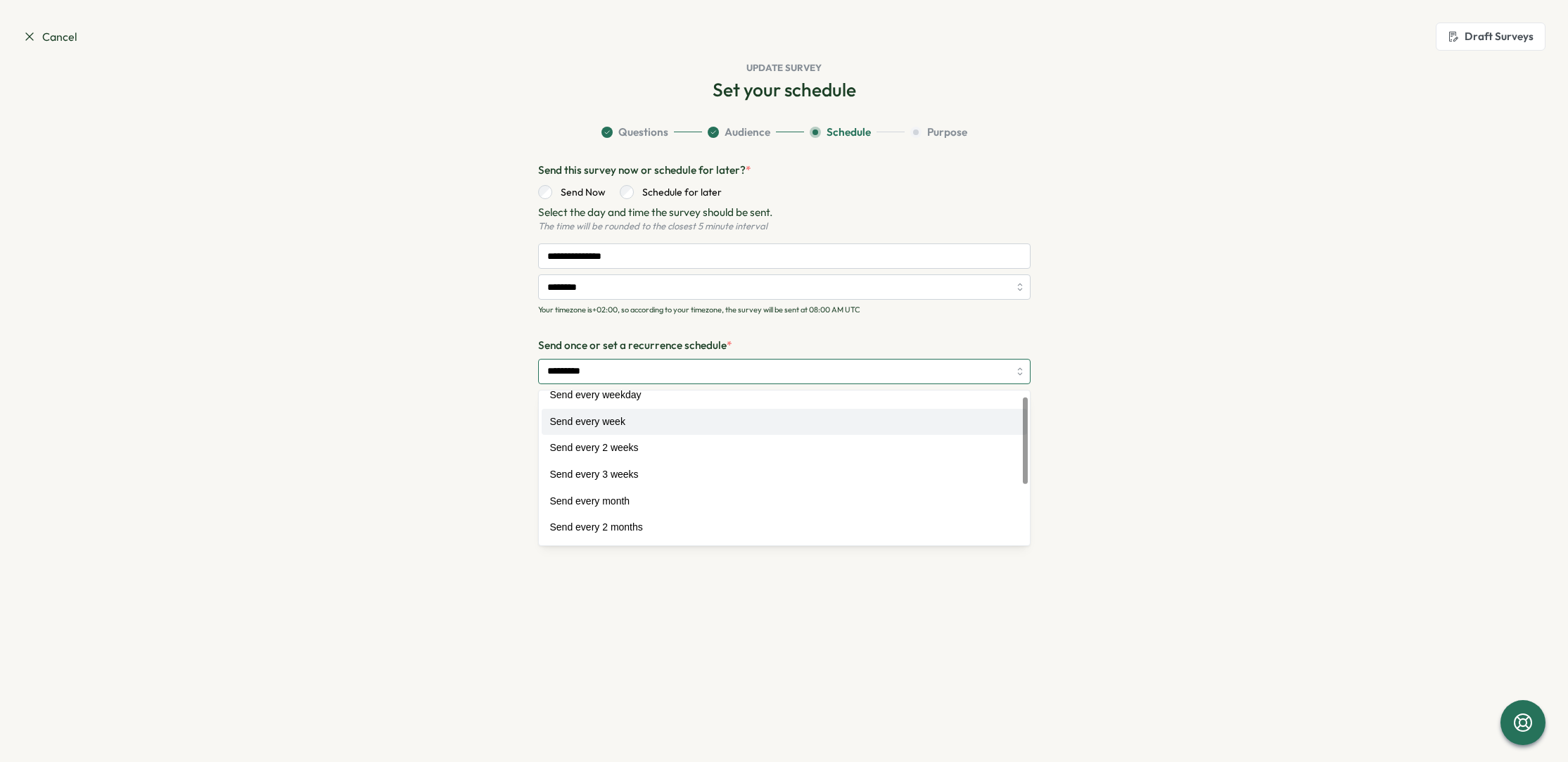
scroll to position [116, 0]
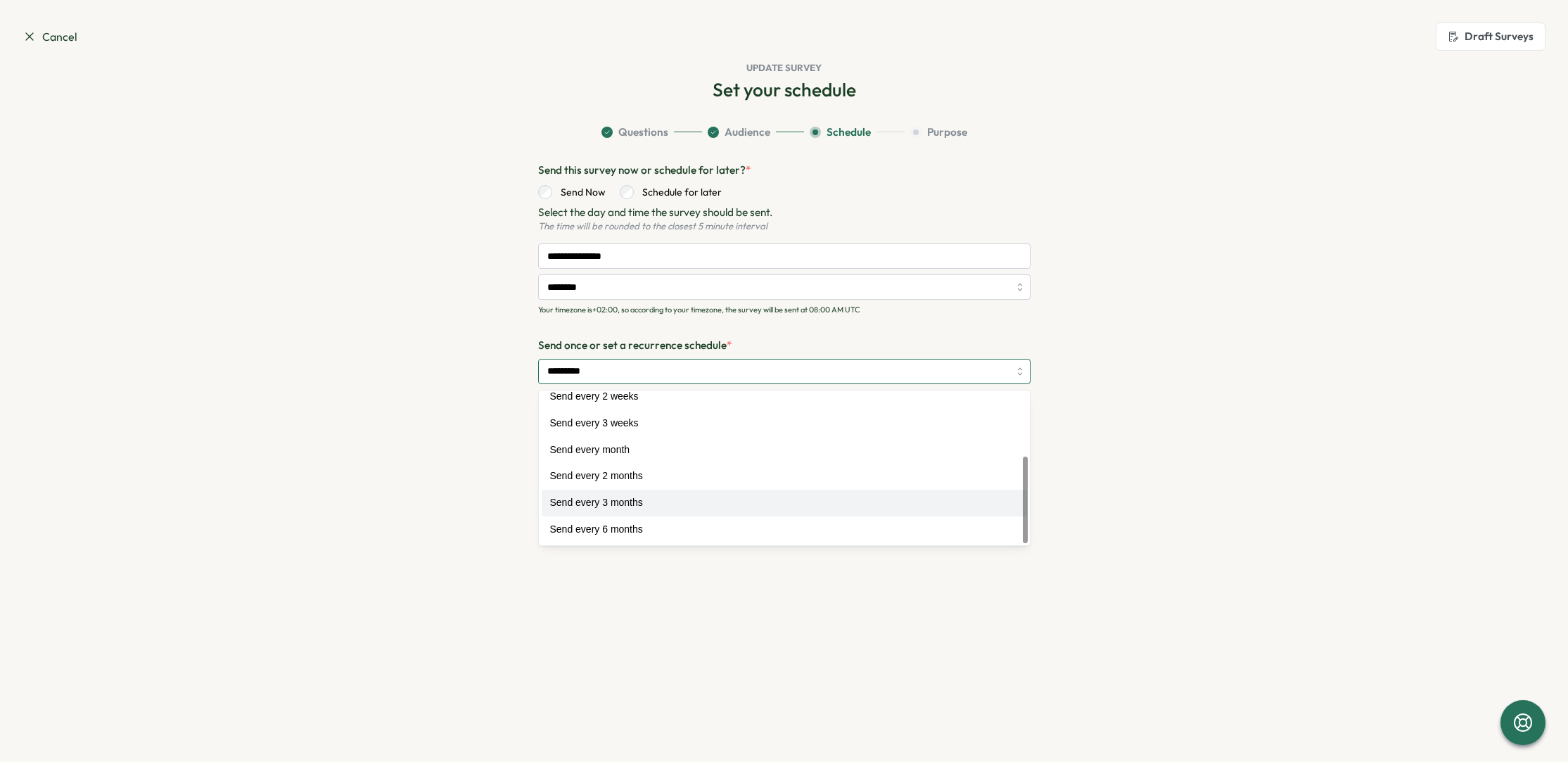
type input "**********"
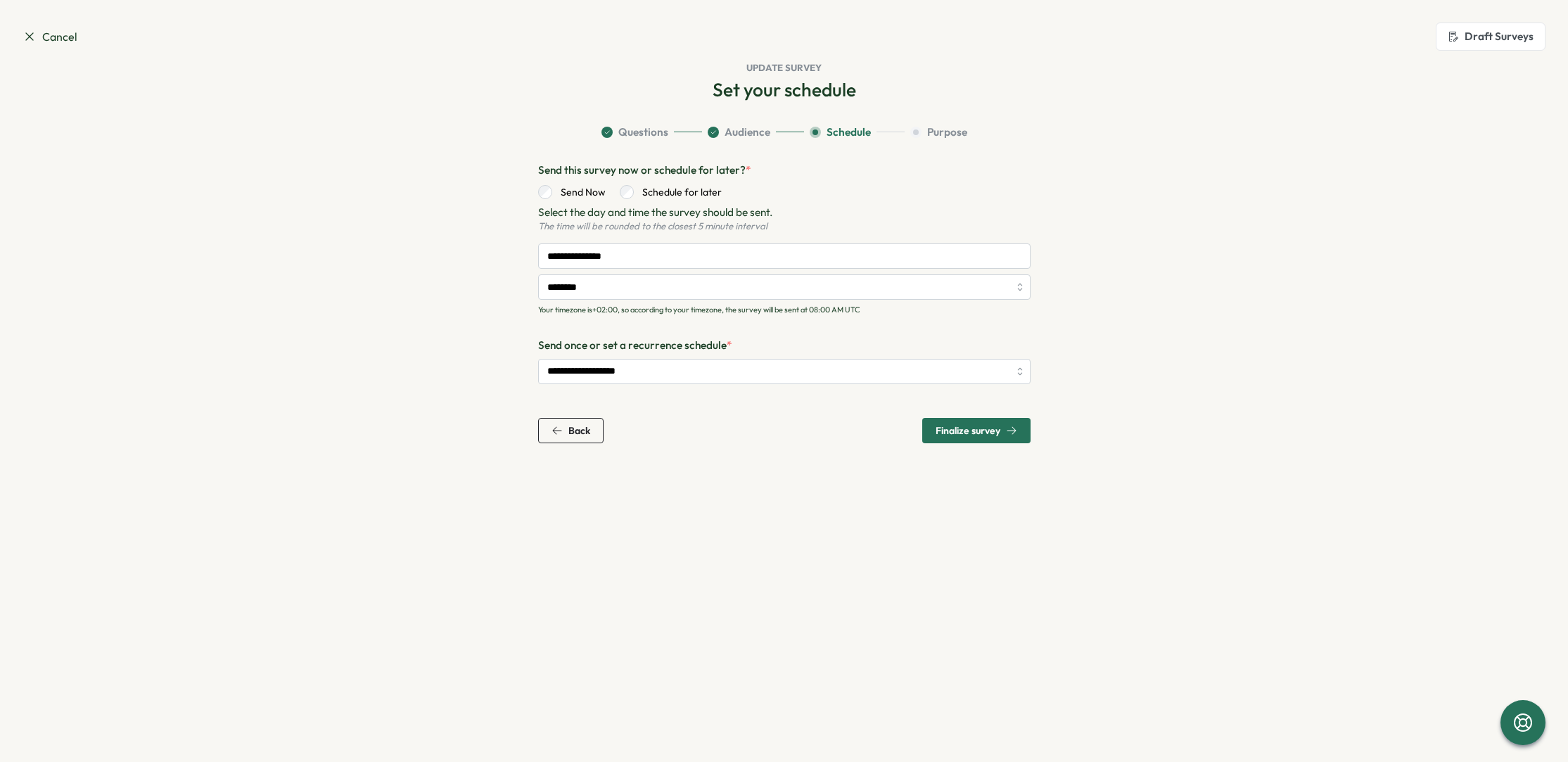
click at [50, 47] on div "Cancel Draft Surveys" at bounding box center [784, 37] width 1523 height 28
click at [32, 35] on icon at bounding box center [30, 37] width 14 height 14
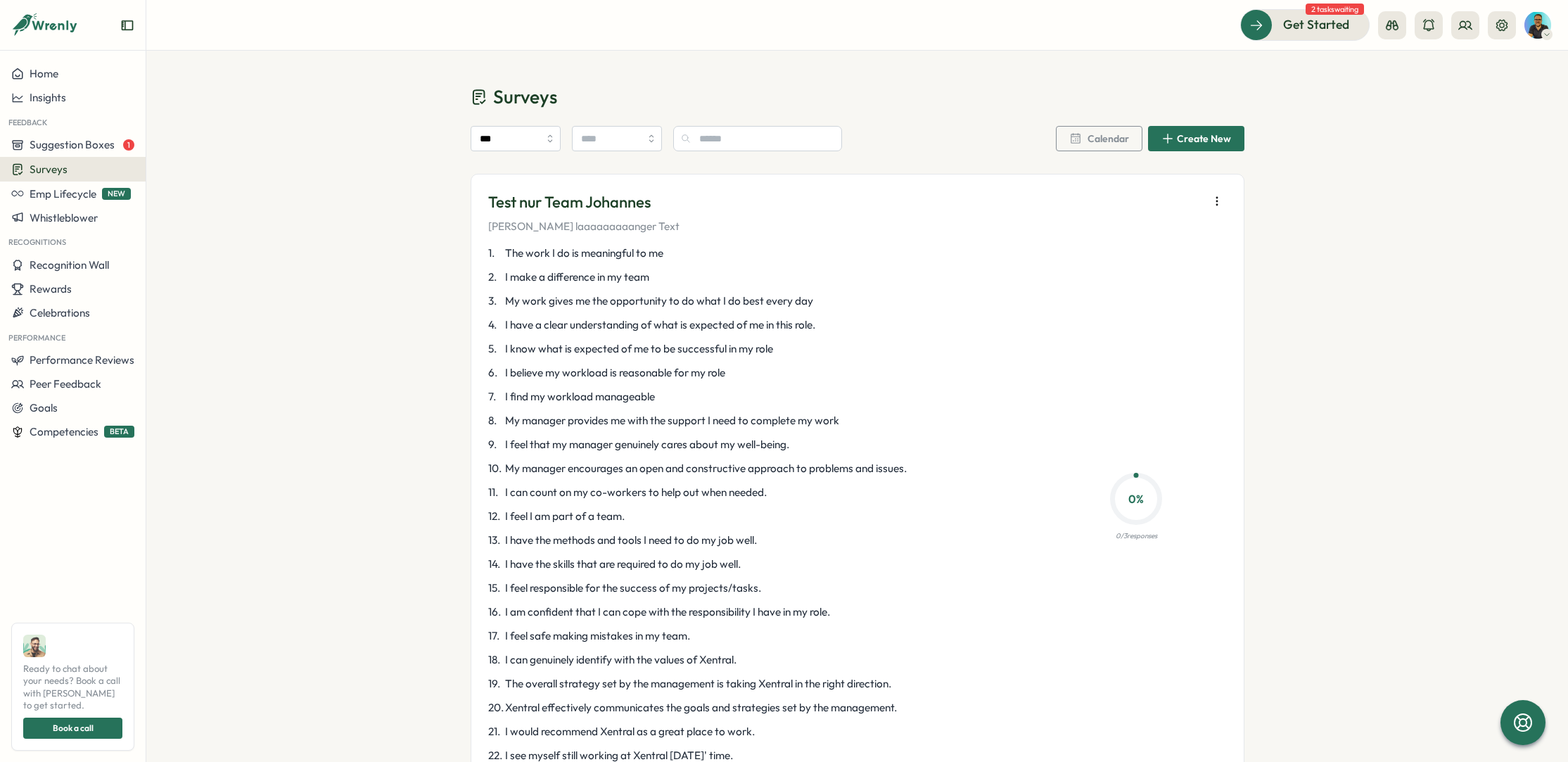
click at [85, 167] on div "Surveys" at bounding box center [72, 169] width 123 height 13
click at [192, 147] on div "Insights" at bounding box center [201, 143] width 105 height 16
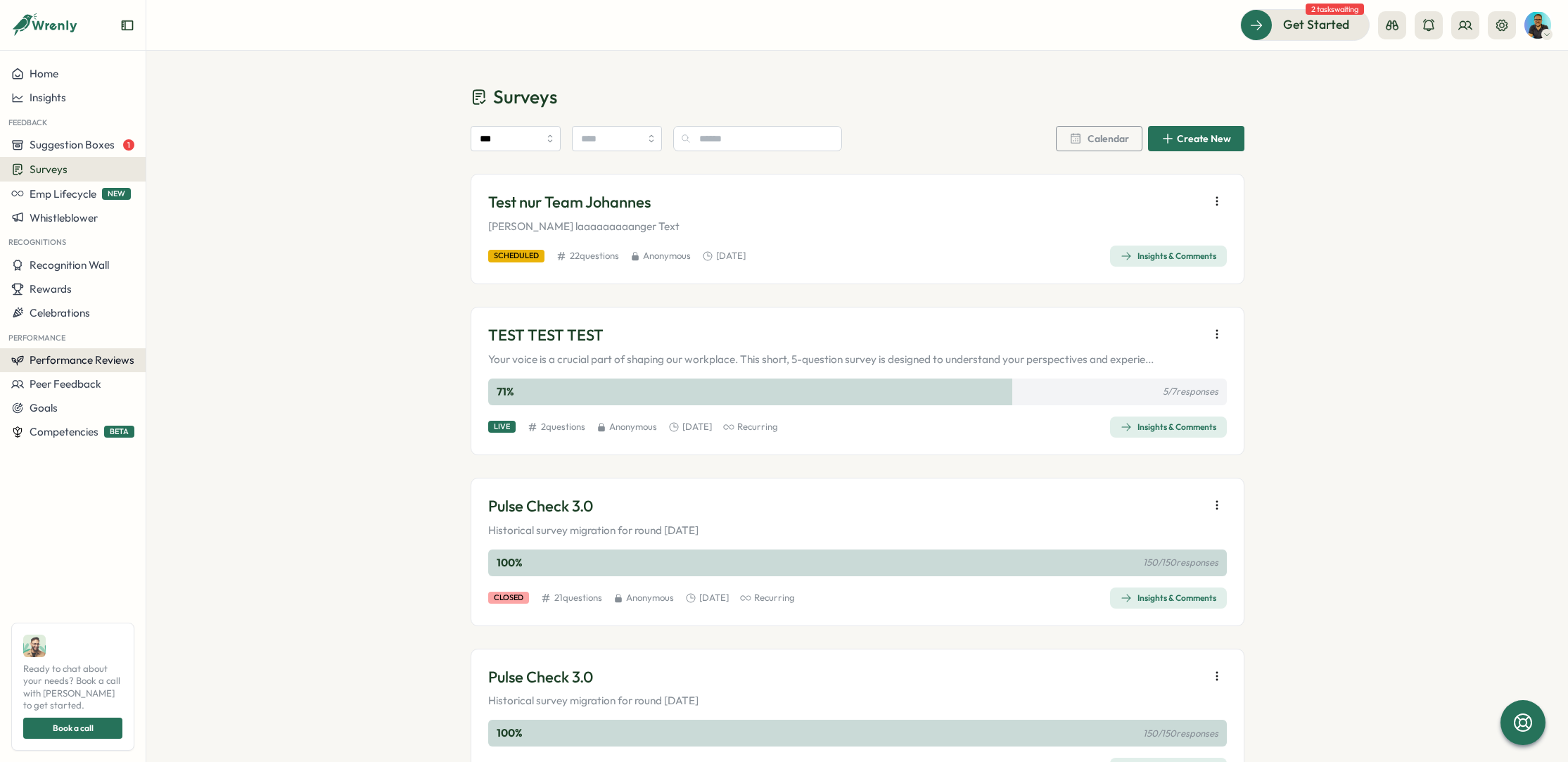
click at [109, 358] on span "Performance Reviews" at bounding box center [82, 359] width 105 height 13
click at [163, 336] on div "Reviews" at bounding box center [203, 334] width 109 height 16
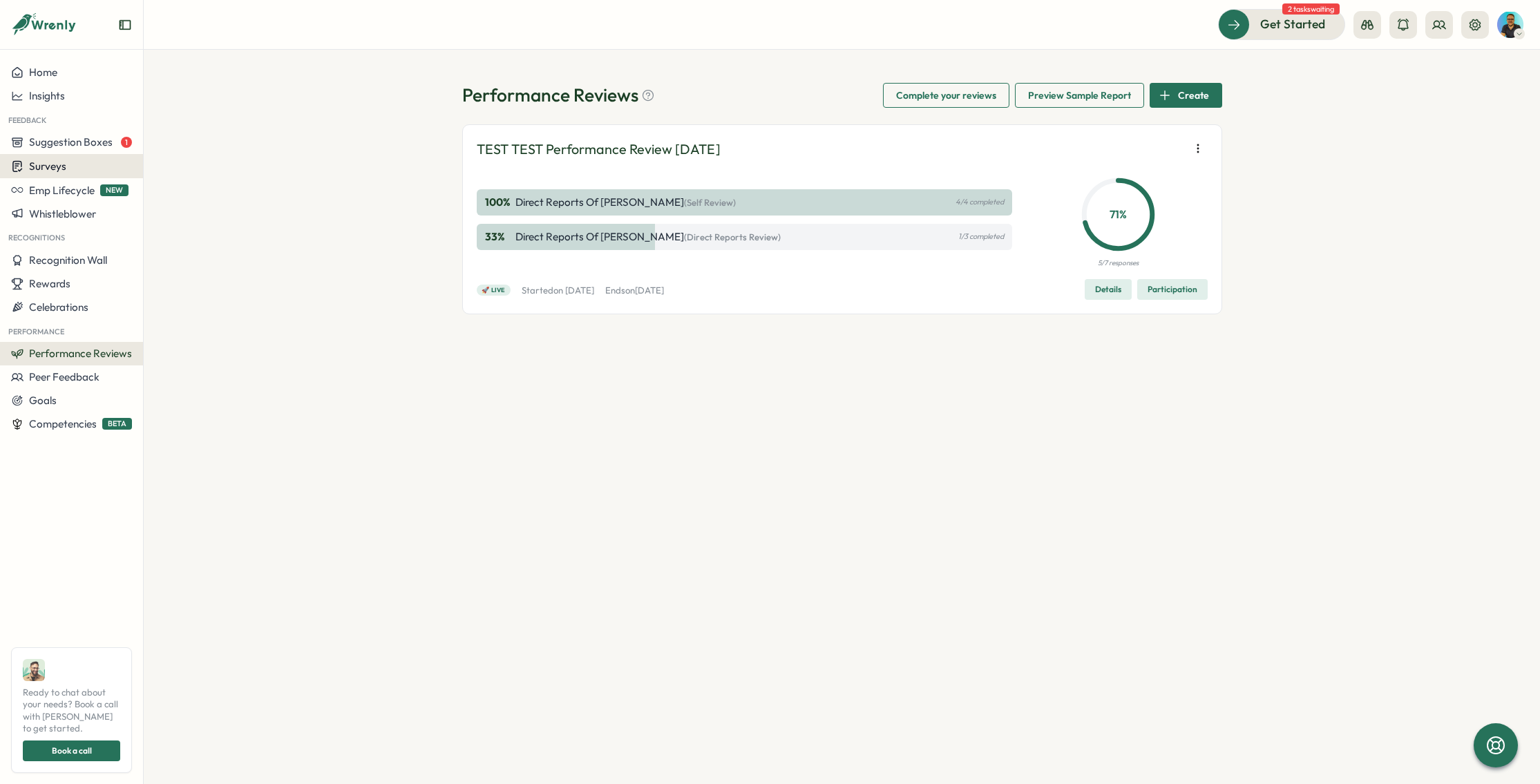
click at [71, 165] on div "Surveys" at bounding box center [70, 165] width 120 height 13
click at [192, 145] on div "Insights" at bounding box center [198, 140] width 103 height 16
